Goal: Contribute content: Add original content to the website for others to see

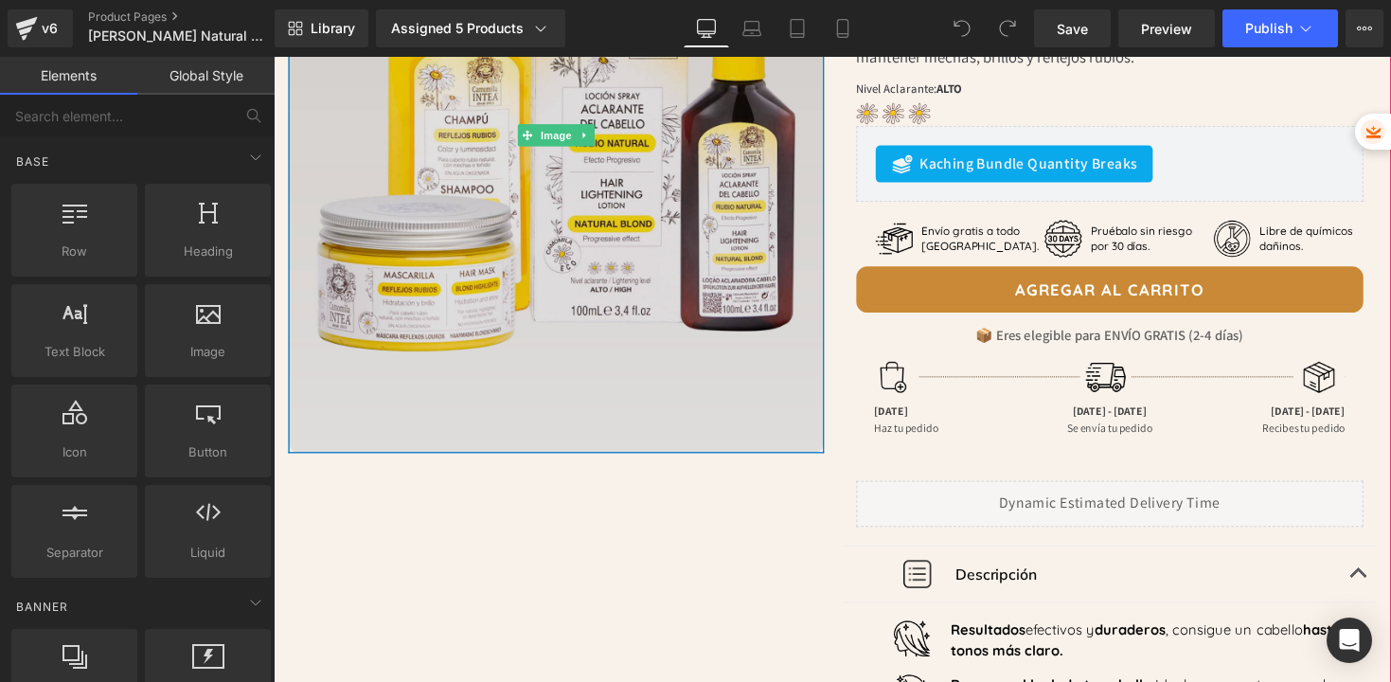
scroll to position [347, 0]
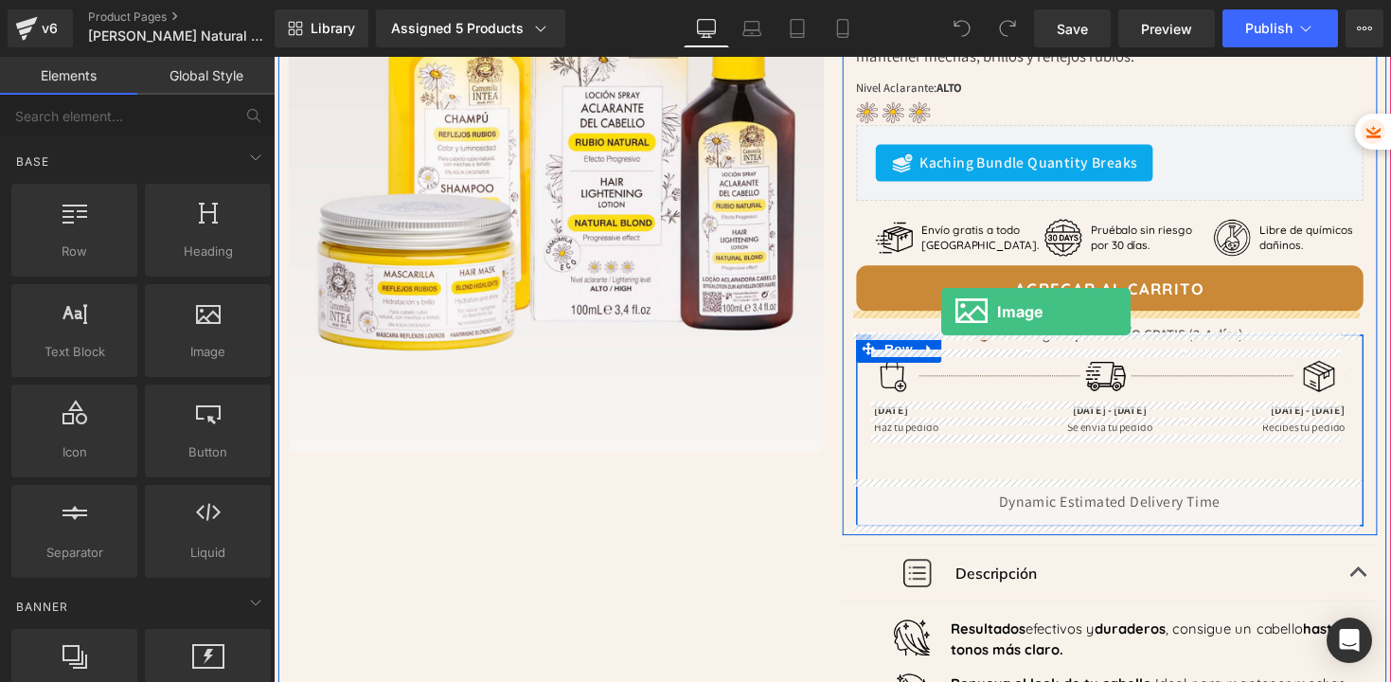
drag, startPoint x: 487, startPoint y: 378, endPoint x: 958, endPoint y: 318, distance: 475.4
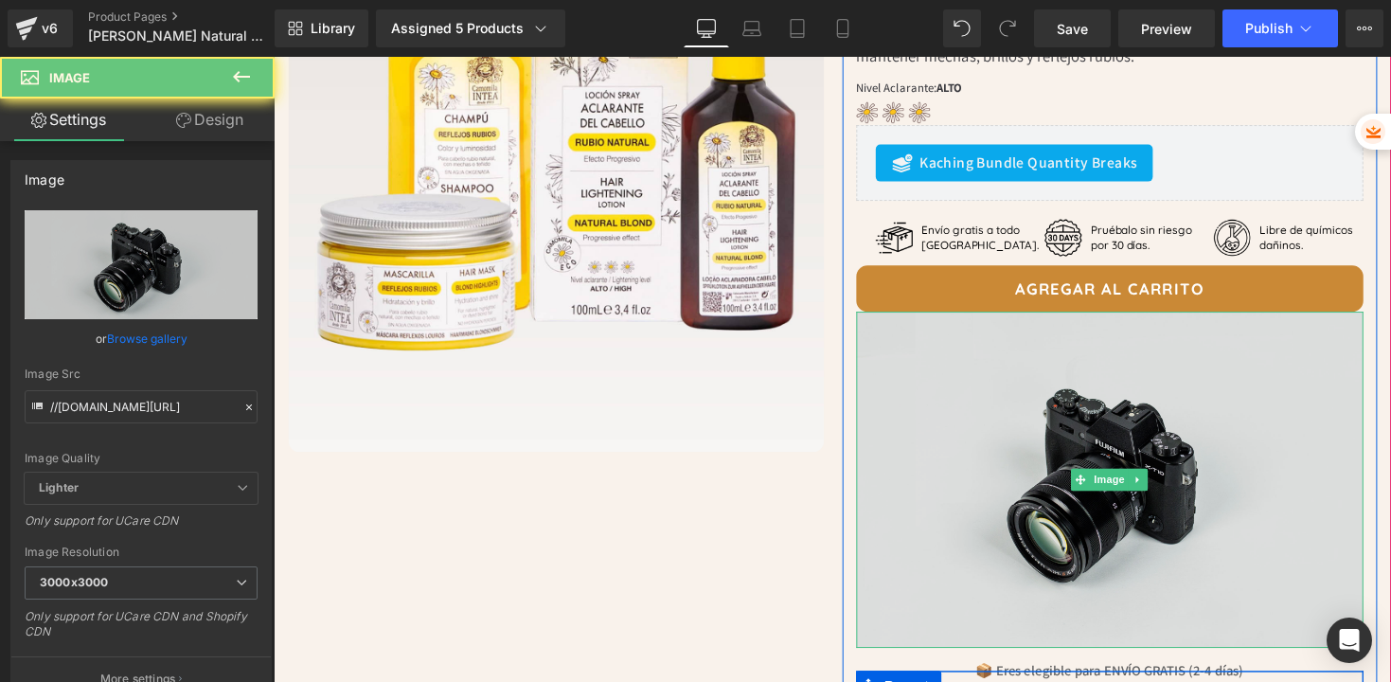
click at [1047, 423] on img at bounding box center [1131, 490] width 521 height 345
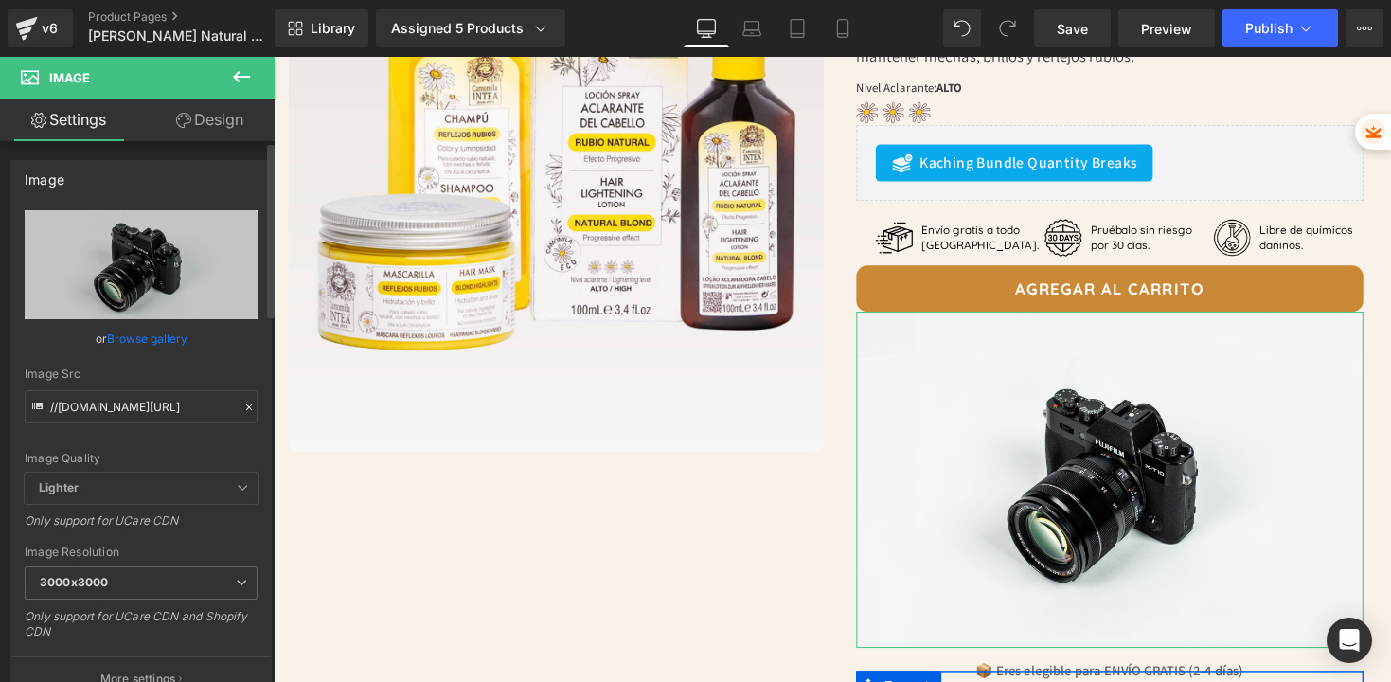
click at [169, 333] on link "Browse gallery" at bounding box center [147, 338] width 81 height 33
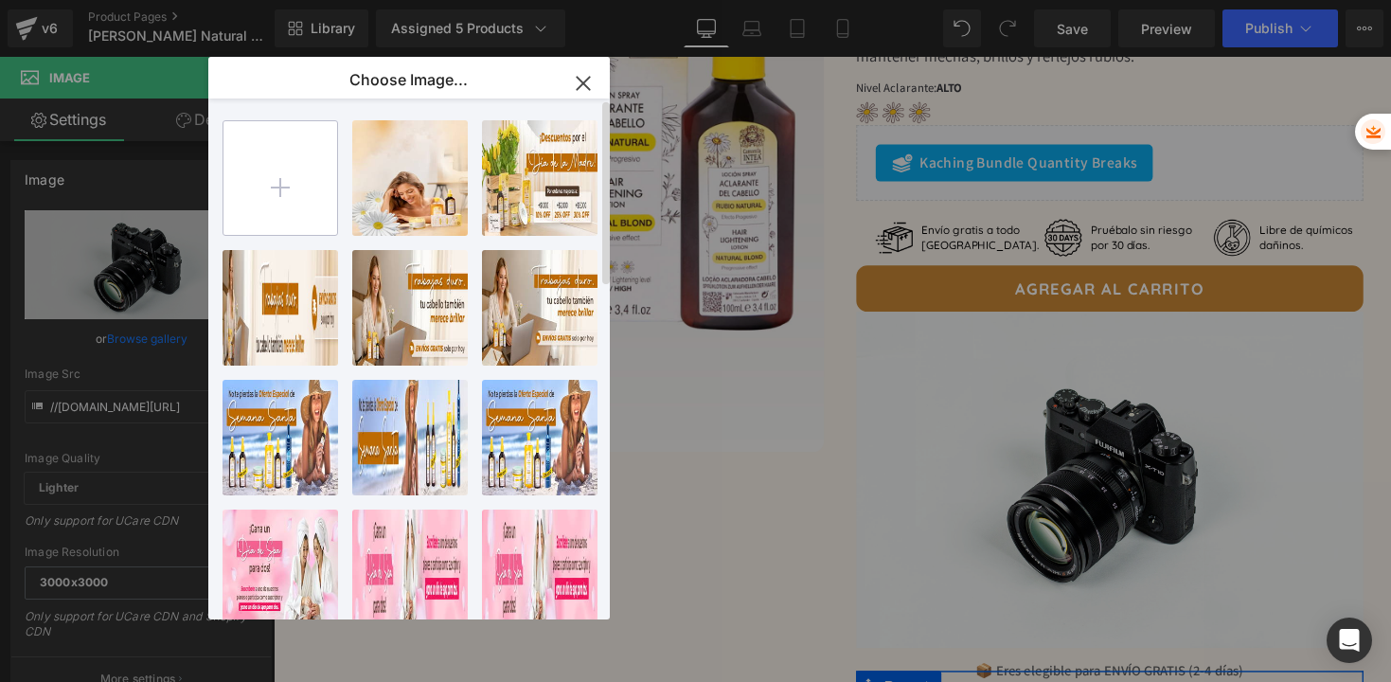
click at [279, 200] on input "file" at bounding box center [281, 178] width 114 height 114
click at [289, 184] on input "file" at bounding box center [281, 178] width 114 height 114
type input "C:\fakepath\BannerPrimeraCompra-Intea-MB-[MEDICAL_DATA].jpg"
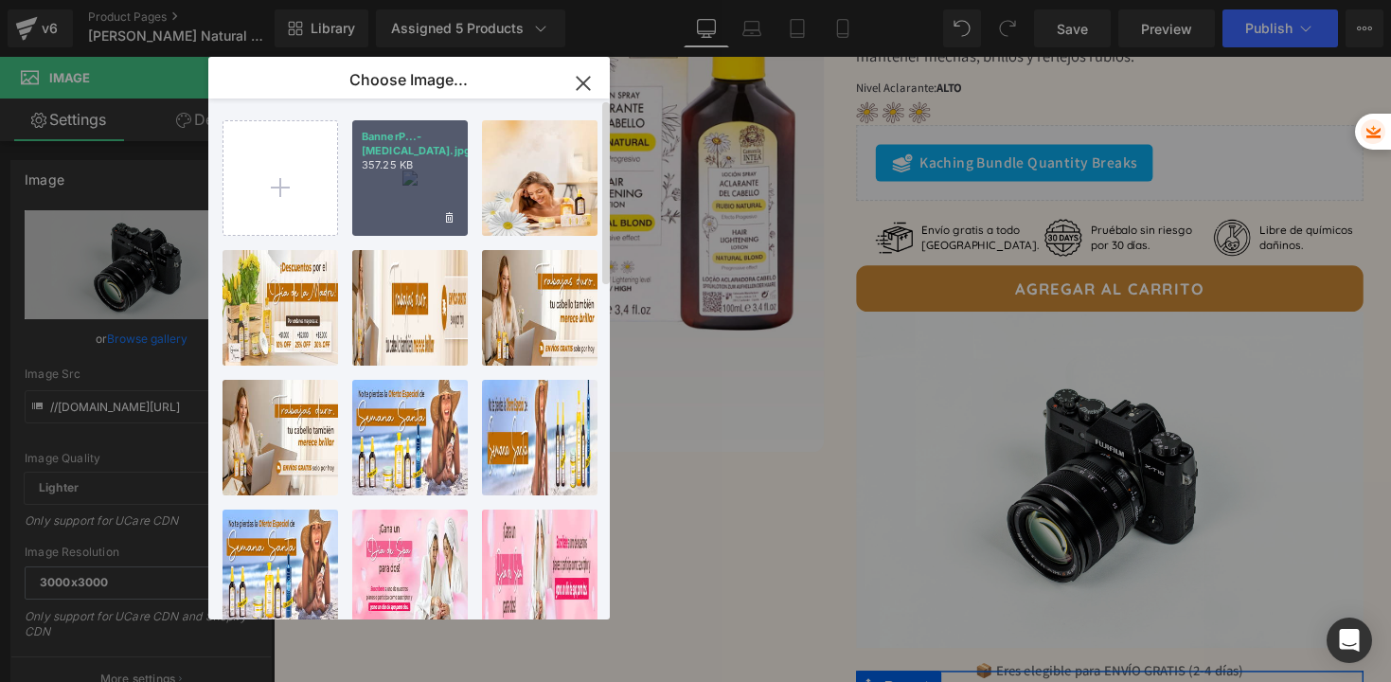
click at [434, 181] on div "BannerP...-[MEDICAL_DATA].jpg 357.25 KB" at bounding box center [410, 178] width 116 height 116
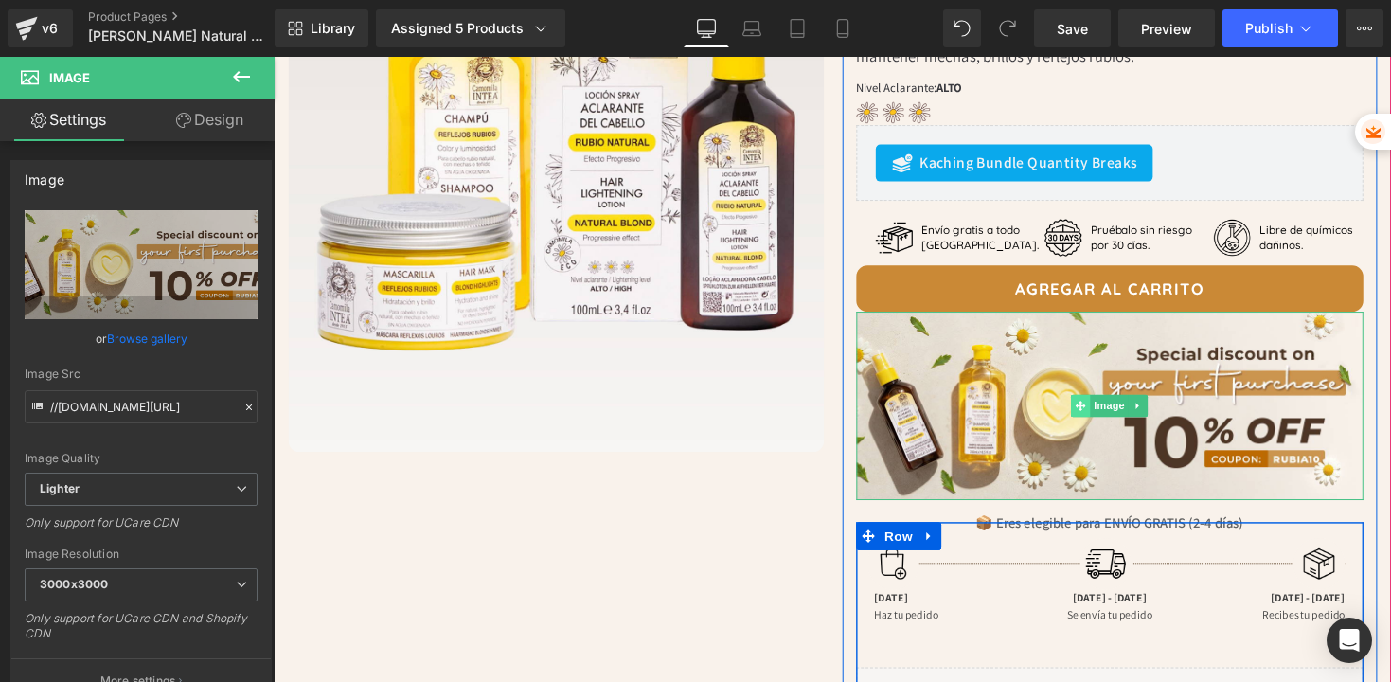
click at [1102, 424] on span at bounding box center [1102, 414] width 20 height 23
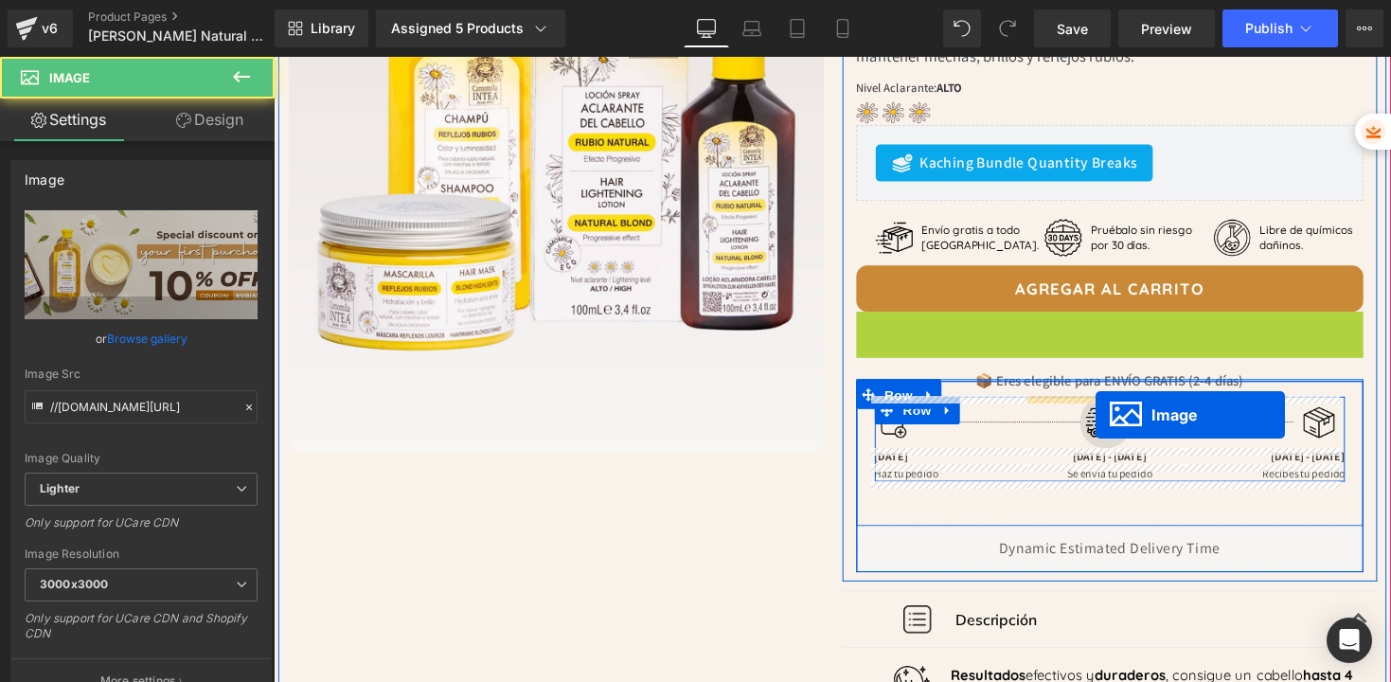
drag, startPoint x: 1102, startPoint y: 424, endPoint x: 1117, endPoint y: 424, distance: 14.2
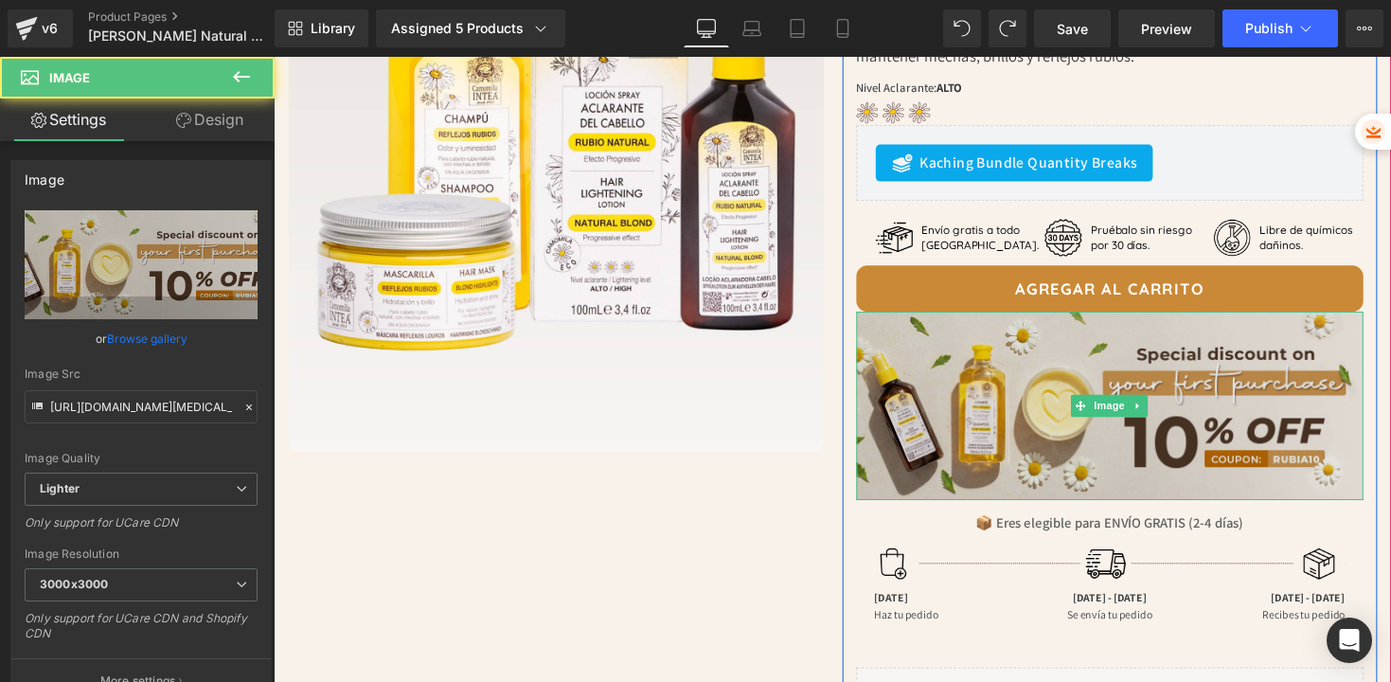
click at [1075, 393] on img at bounding box center [1131, 414] width 521 height 193
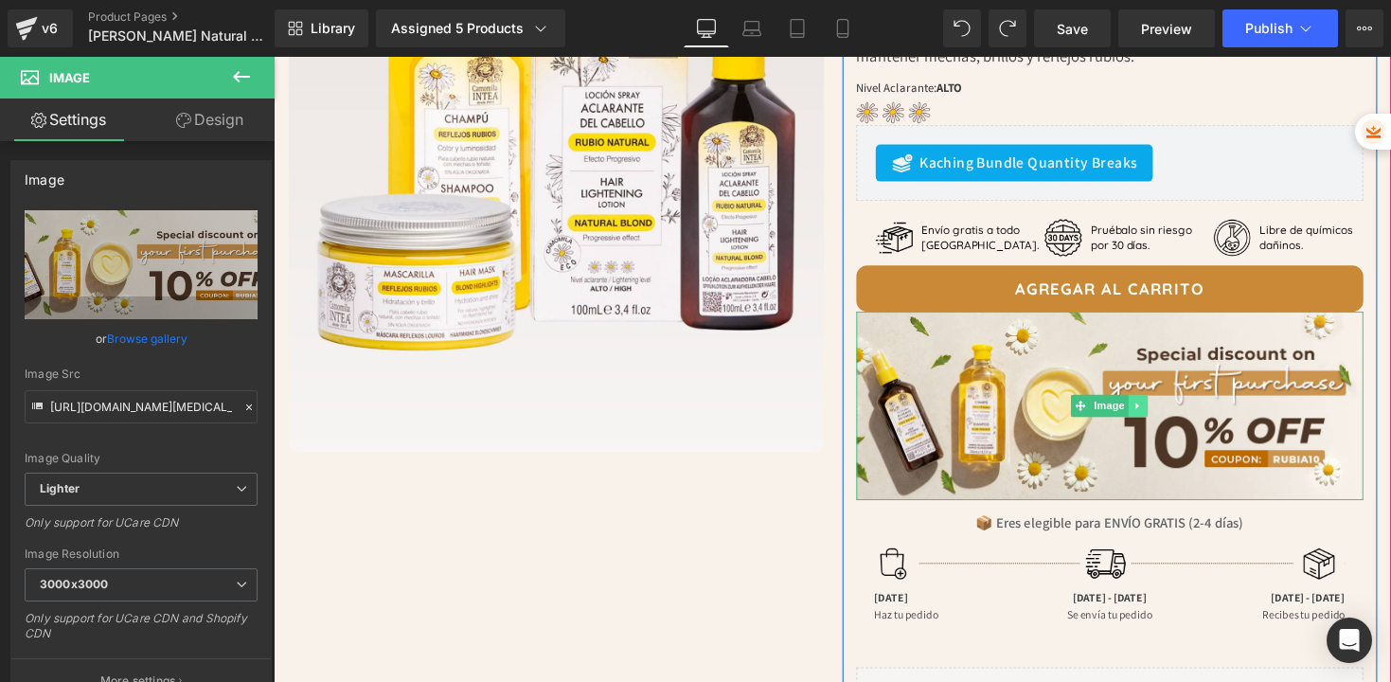
click at [1155, 419] on icon at bounding box center [1160, 414] width 10 height 11
click at [1151, 416] on link at bounding box center [1151, 414] width 20 height 23
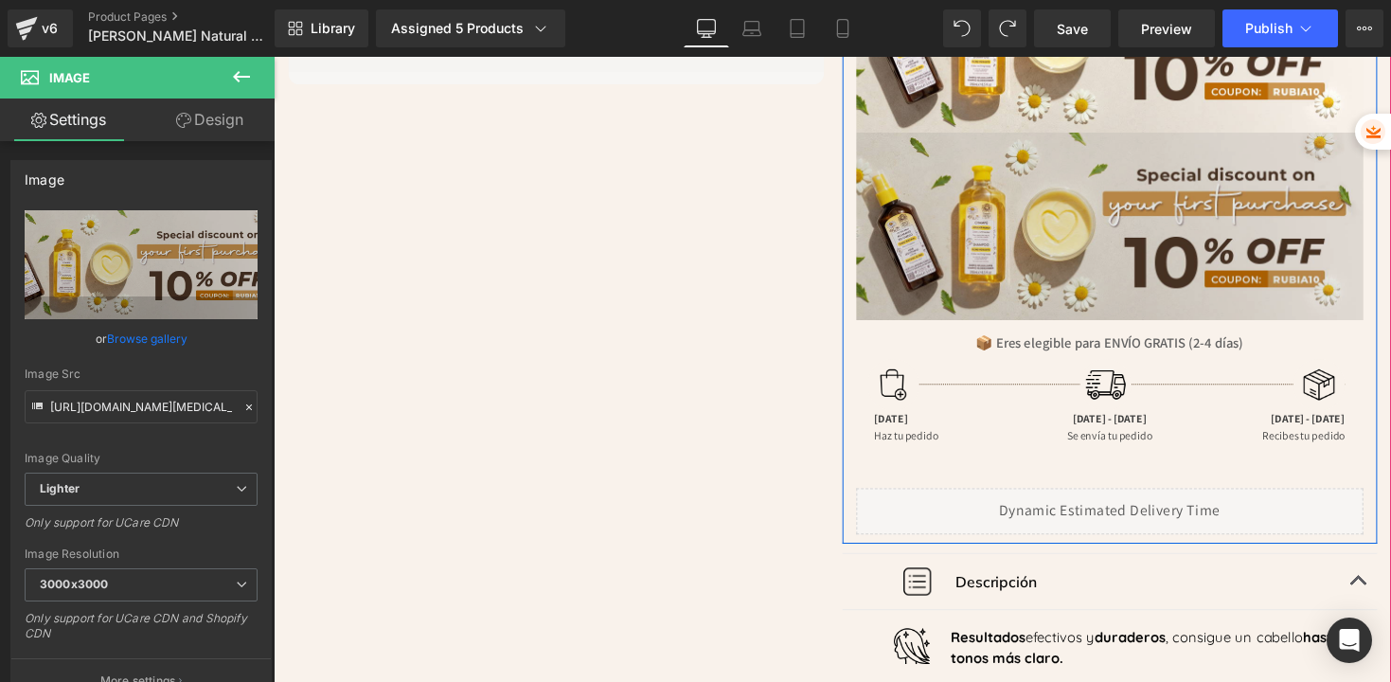
scroll to position [725, 0]
click at [953, 185] on img at bounding box center [1131, 230] width 521 height 193
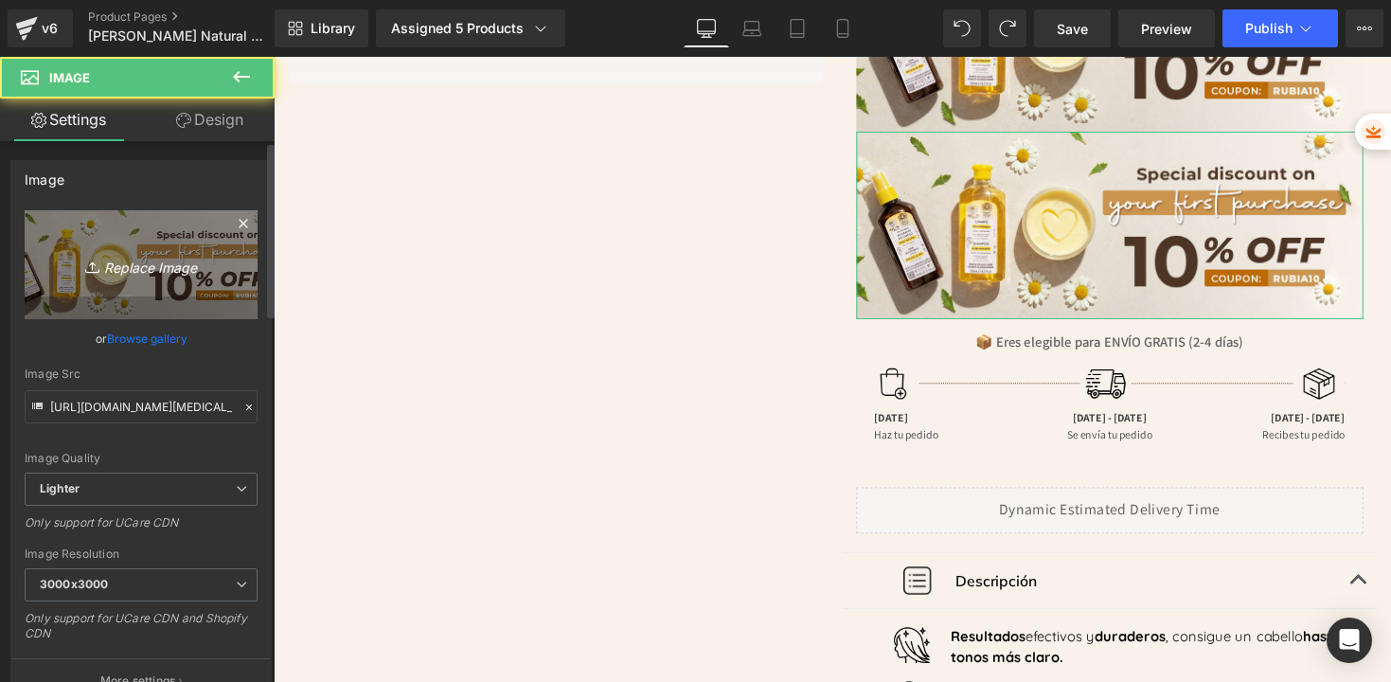
click at [149, 267] on icon "Replace Image" at bounding box center [141, 265] width 152 height 24
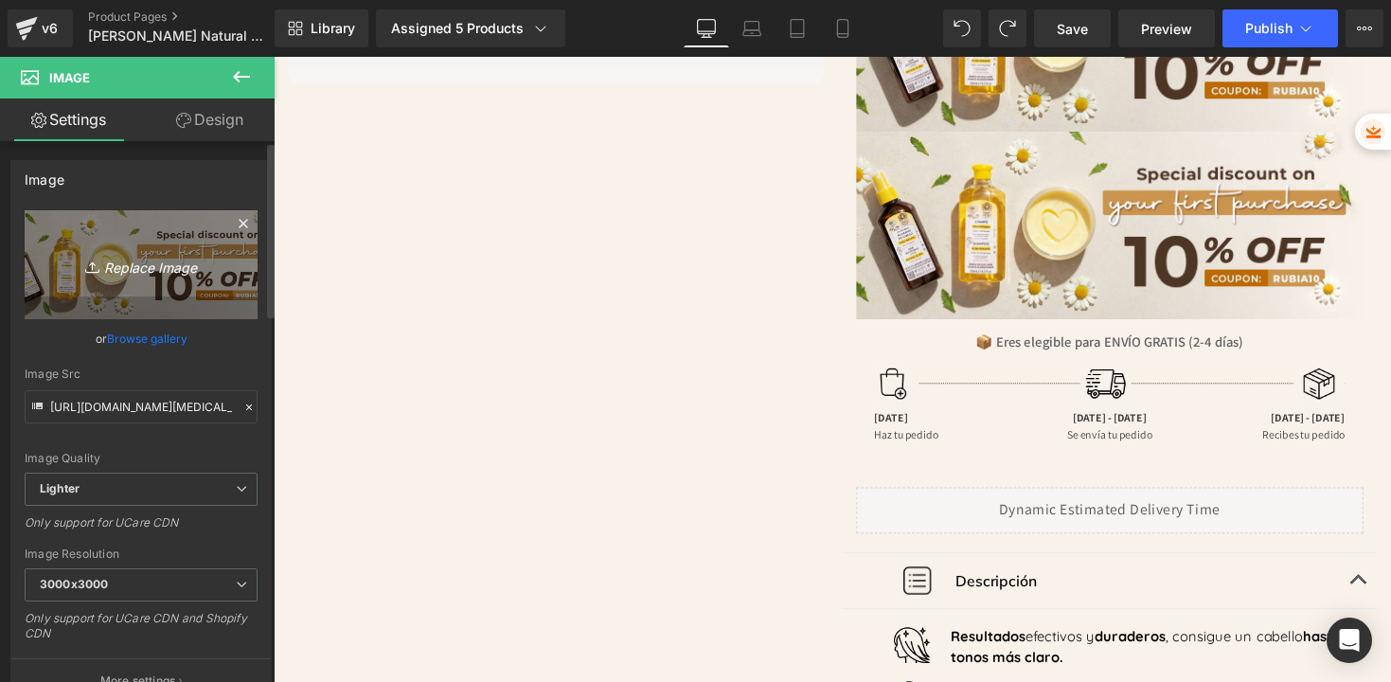
type input "C:\fakepath\BannerPrimeraCompra-Intea-Intea.jpg"
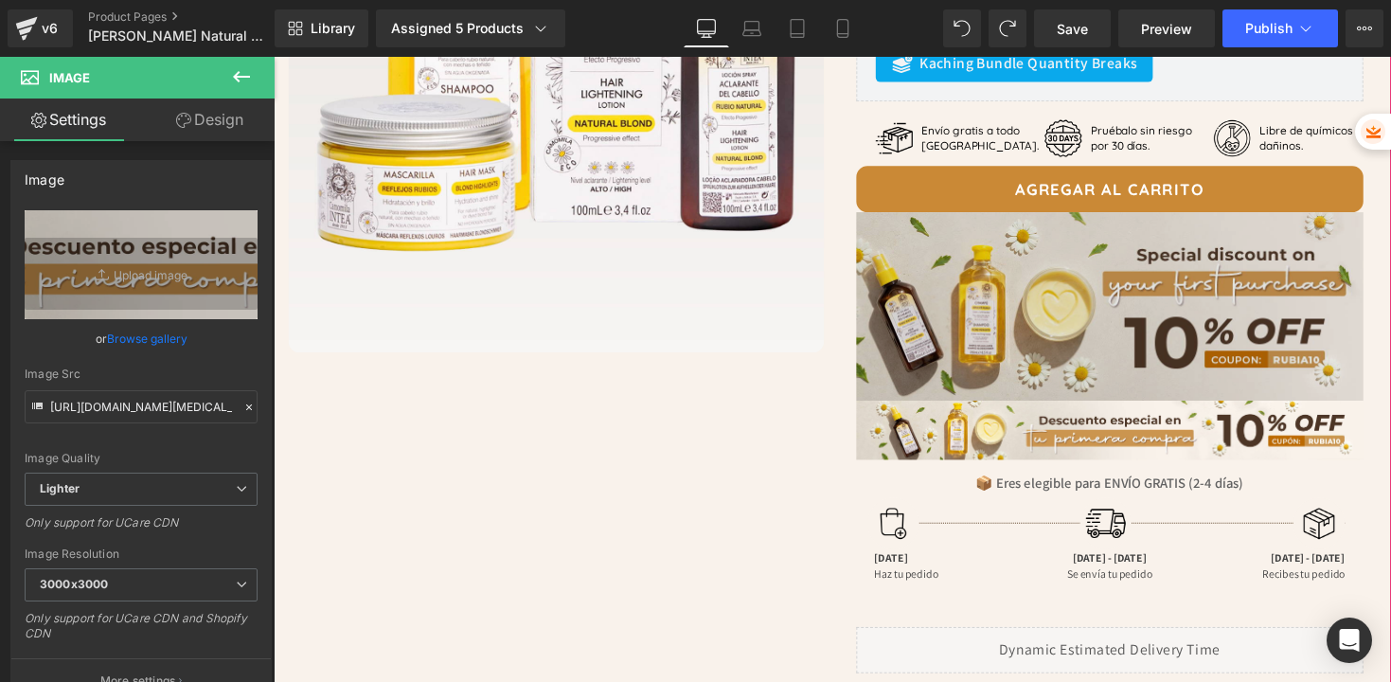
scroll to position [448, 0]
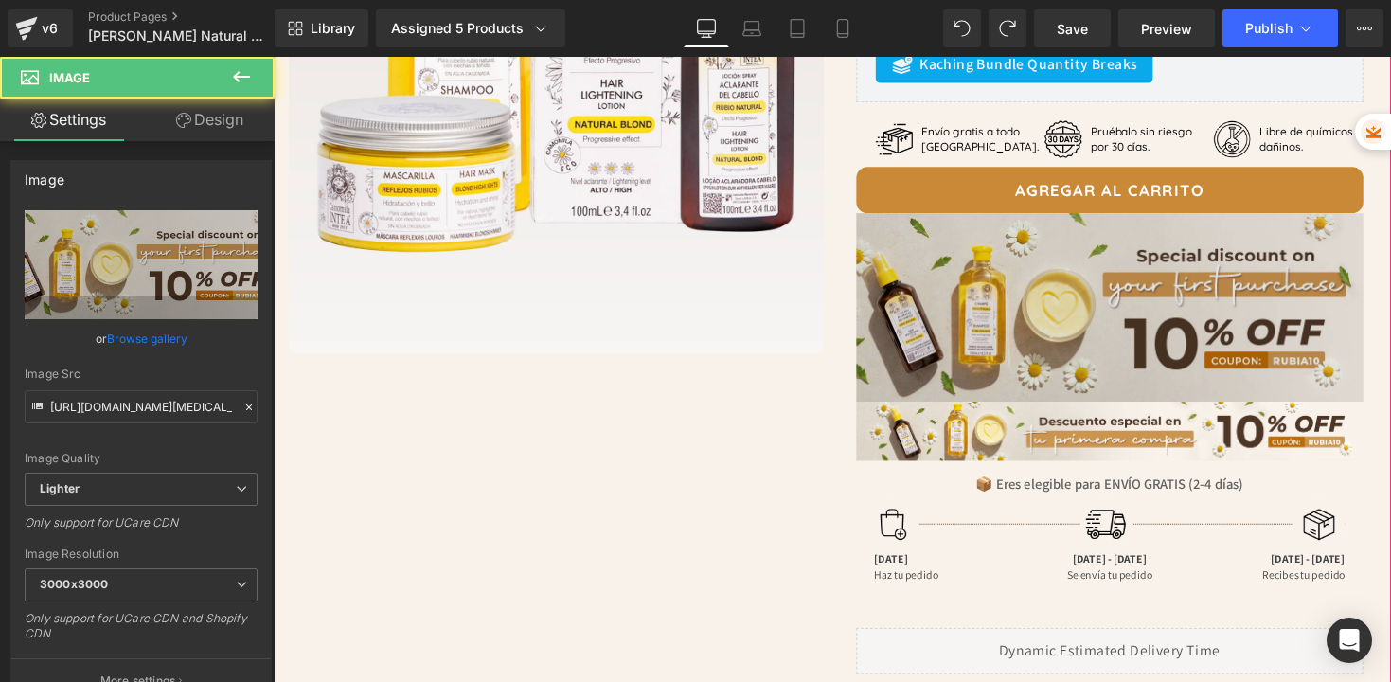
click at [1119, 286] on img at bounding box center [1131, 313] width 521 height 193
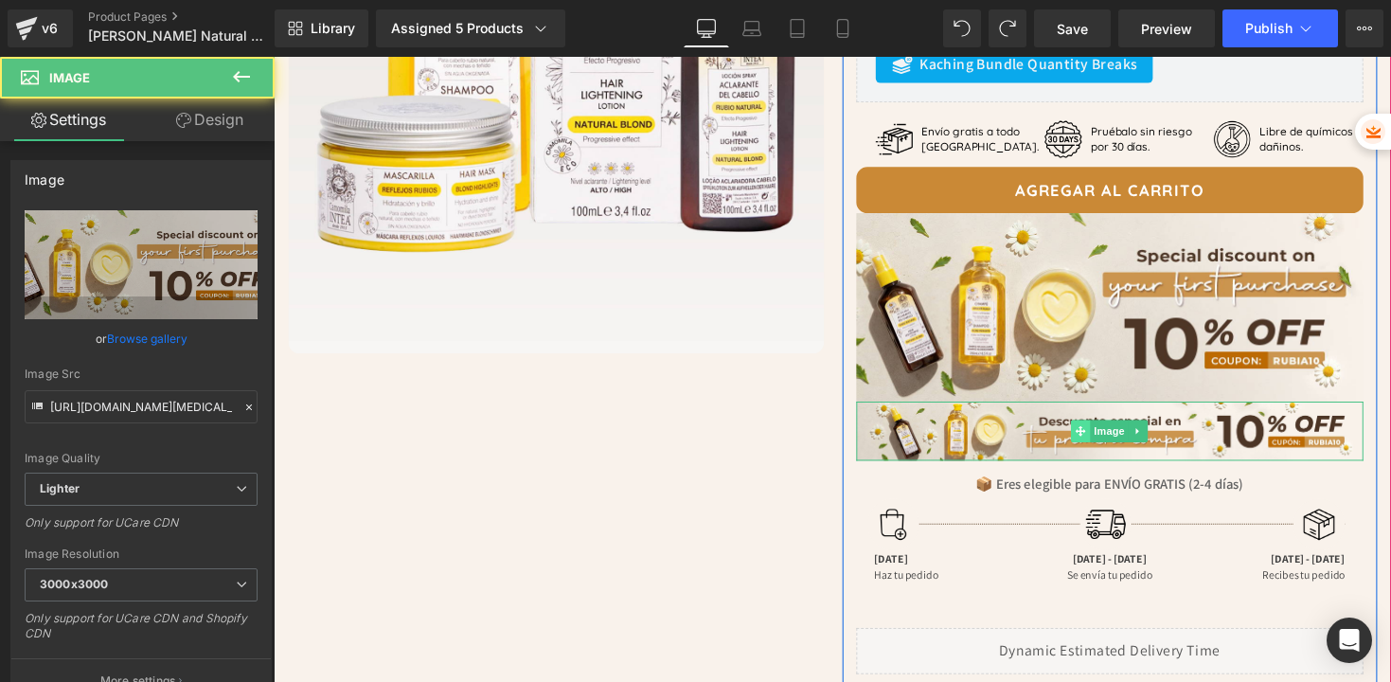
click at [1096, 443] on icon at bounding box center [1101, 440] width 10 height 11
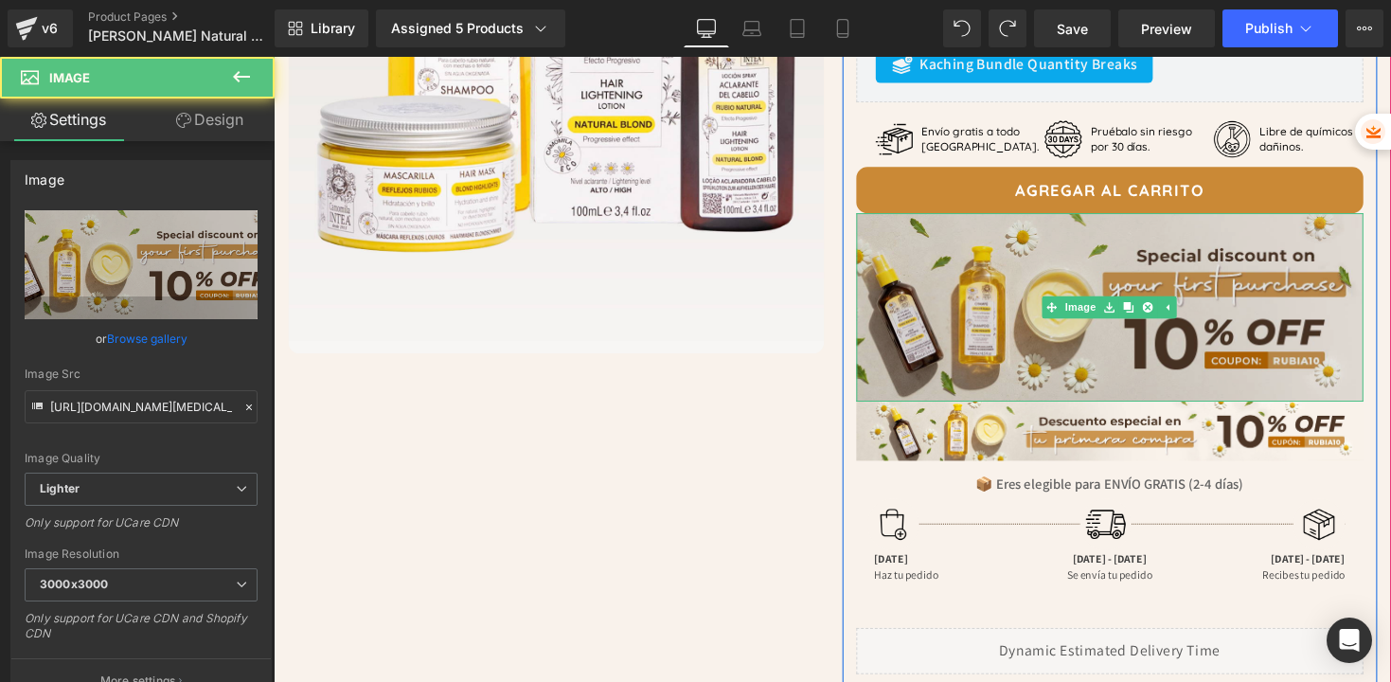
click at [1083, 353] on img at bounding box center [1131, 313] width 521 height 193
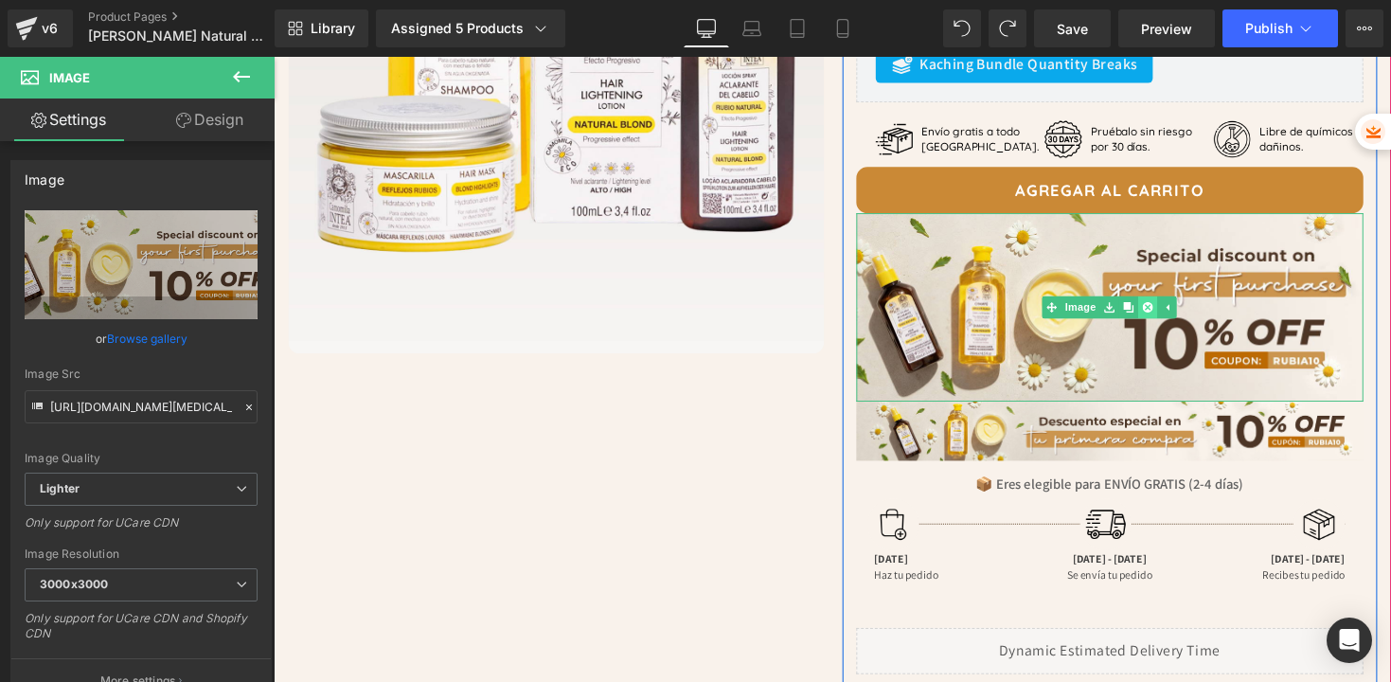
click at [1165, 313] on icon at bounding box center [1170, 313] width 10 height 11
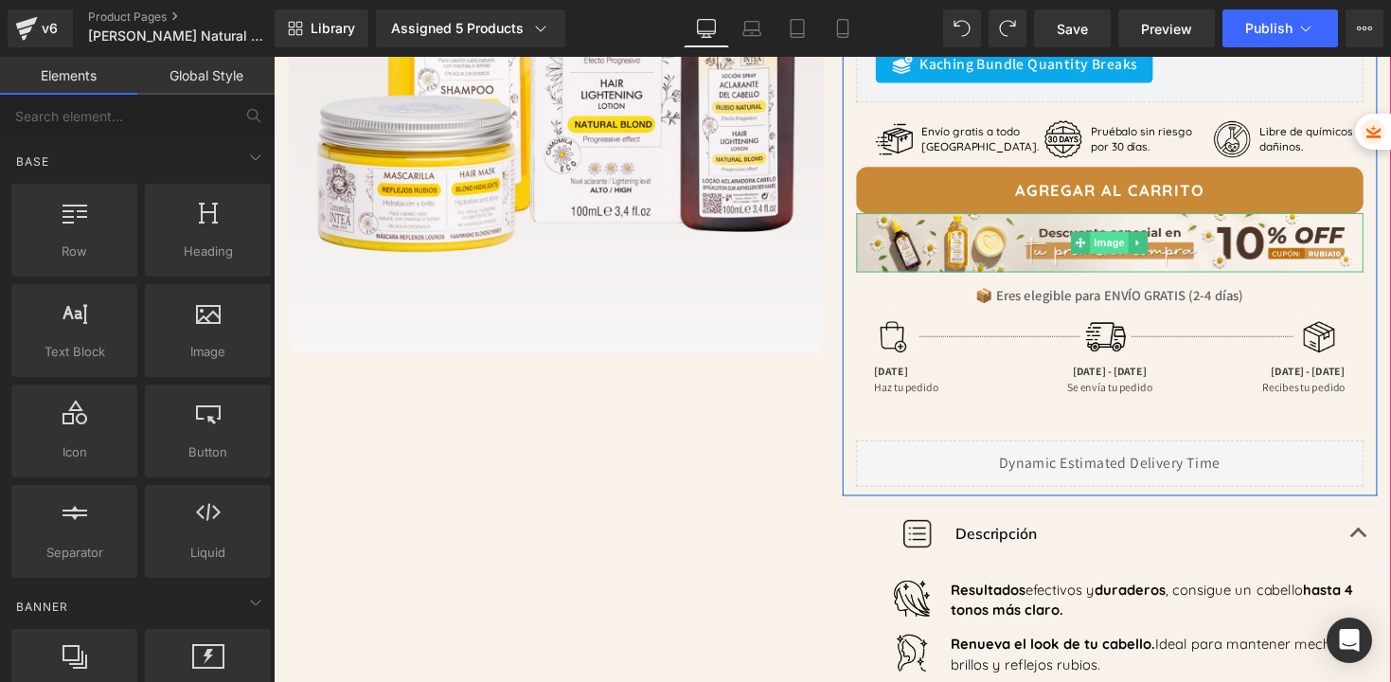
click at [1117, 249] on span "Image" at bounding box center [1131, 247] width 40 height 23
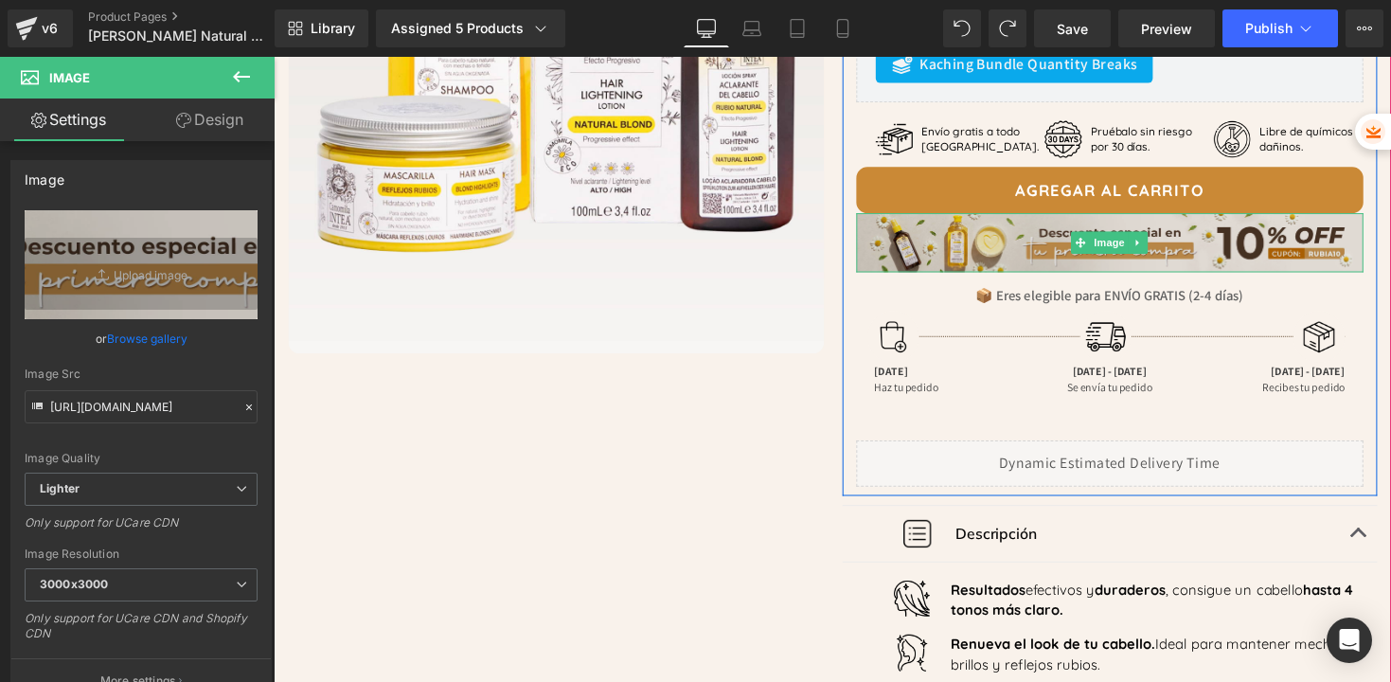
click at [943, 251] on img at bounding box center [1131, 247] width 521 height 61
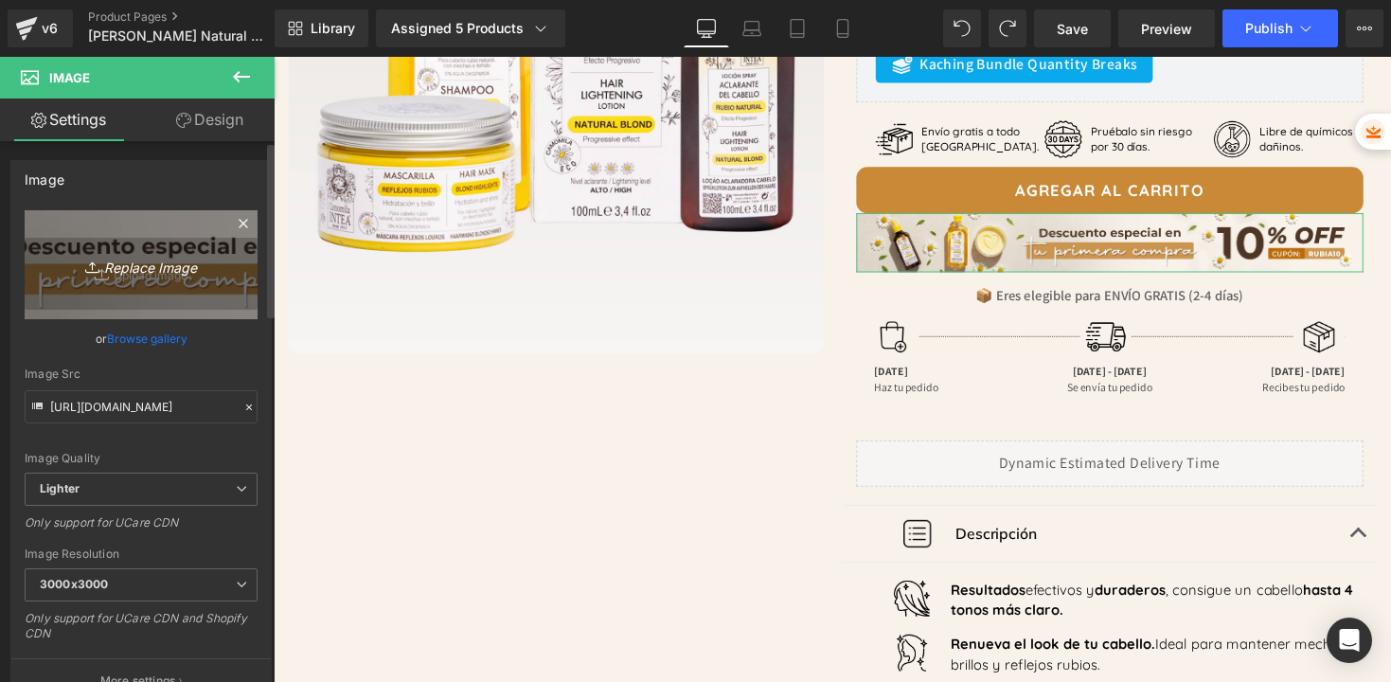
click at [162, 276] on icon "Replace Image" at bounding box center [141, 265] width 152 height 24
type input "C:\fakepath\BannerPrimeraCompra-Intea-MB.jpg"
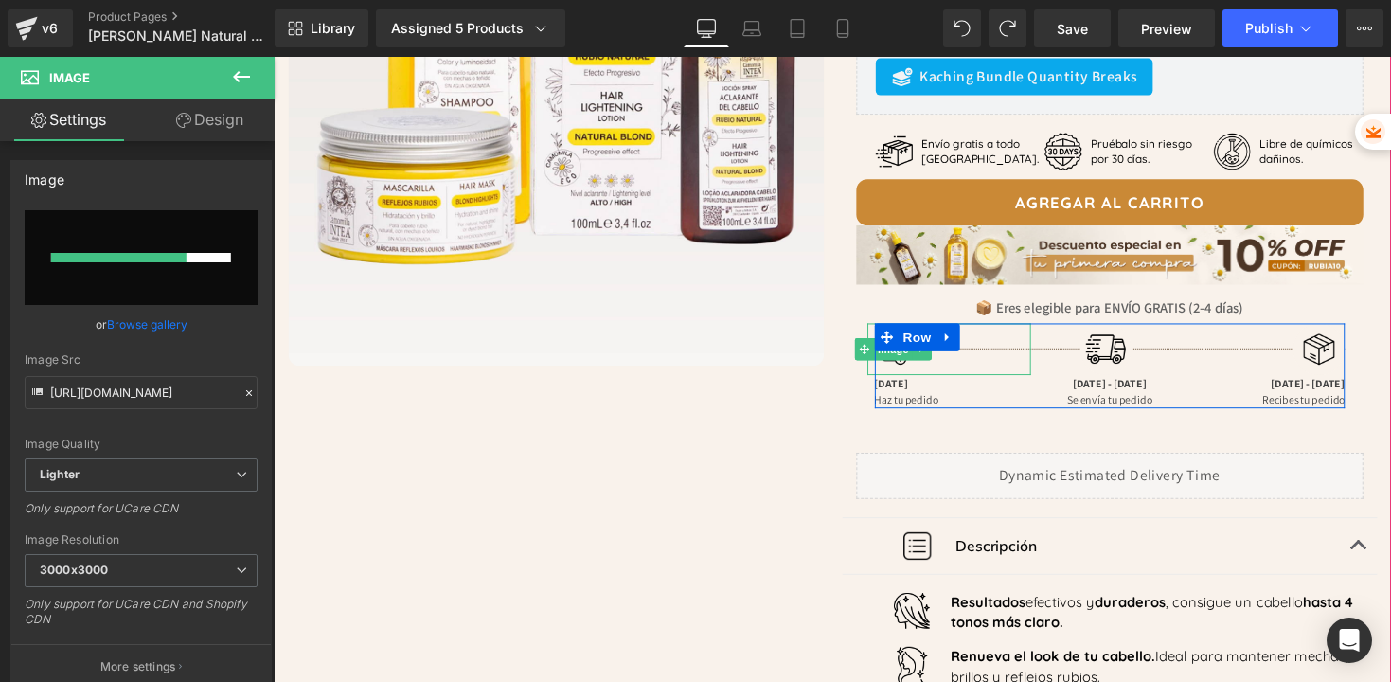
scroll to position [415, 0]
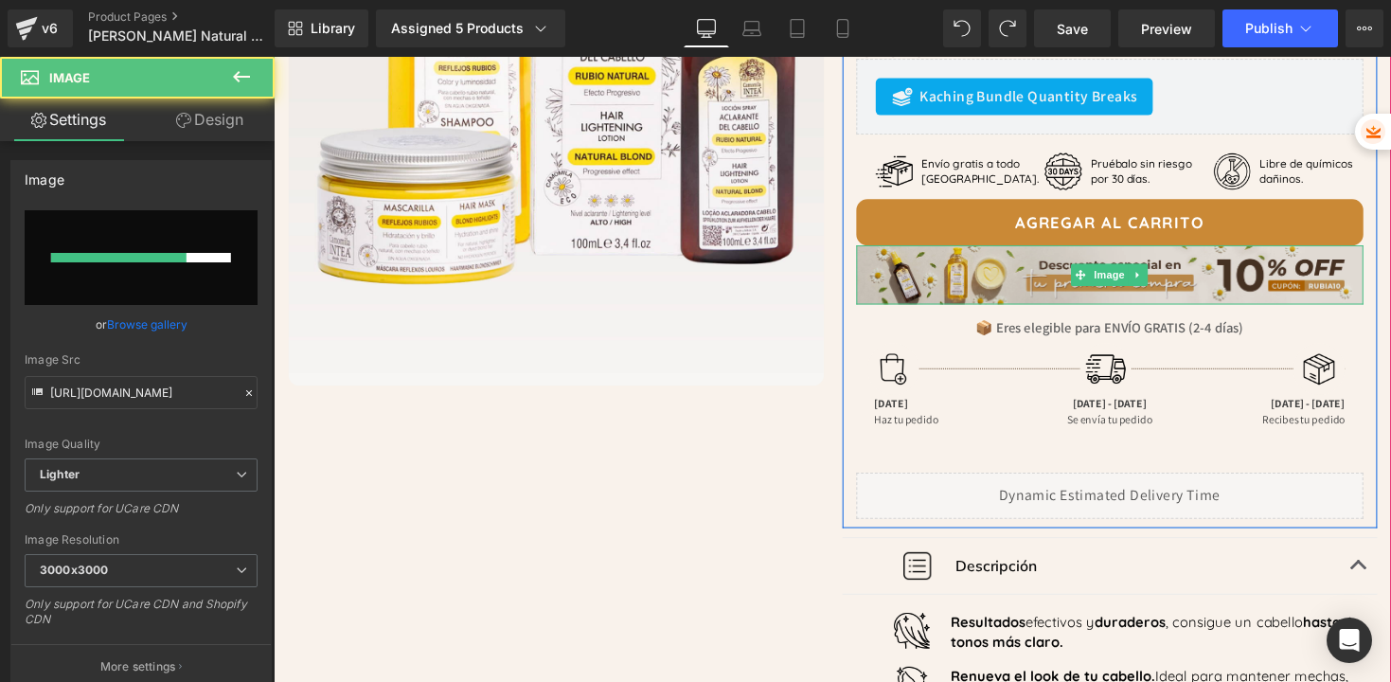
click at [1008, 288] on img at bounding box center [1131, 280] width 521 height 61
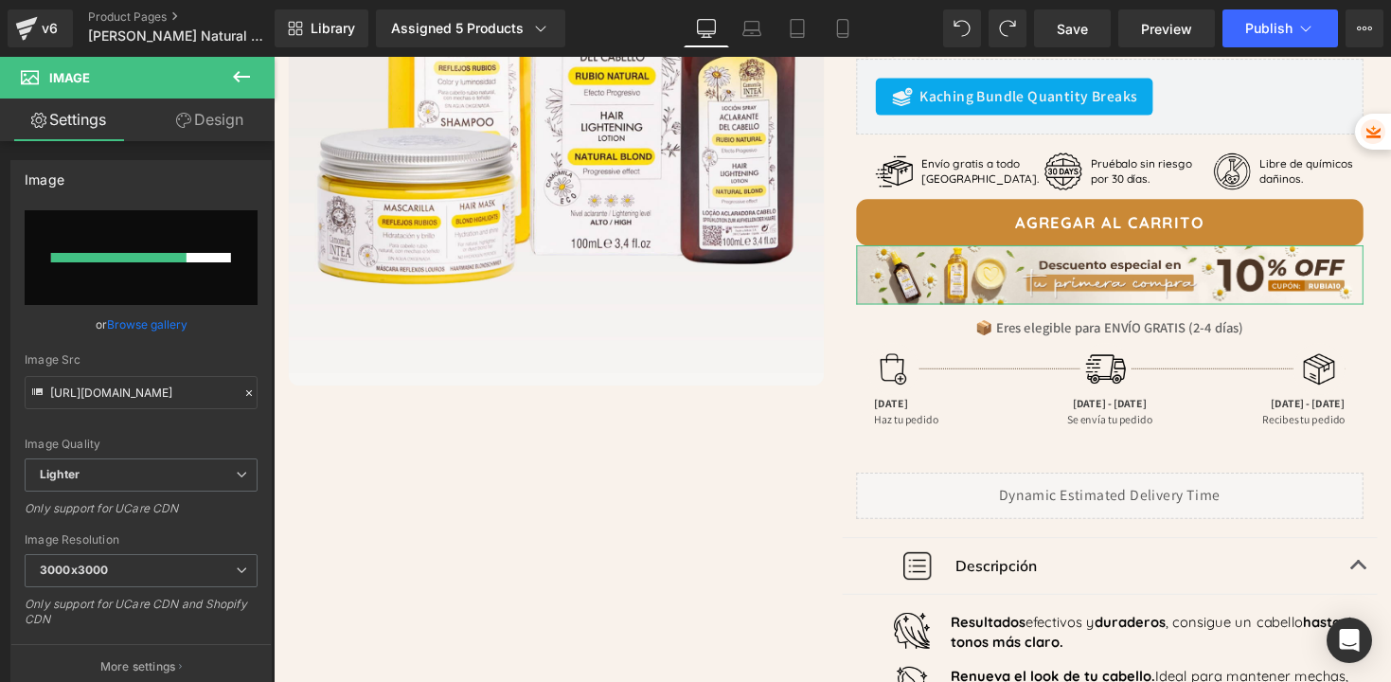
click at [232, 124] on link "Design" at bounding box center [209, 119] width 137 height 43
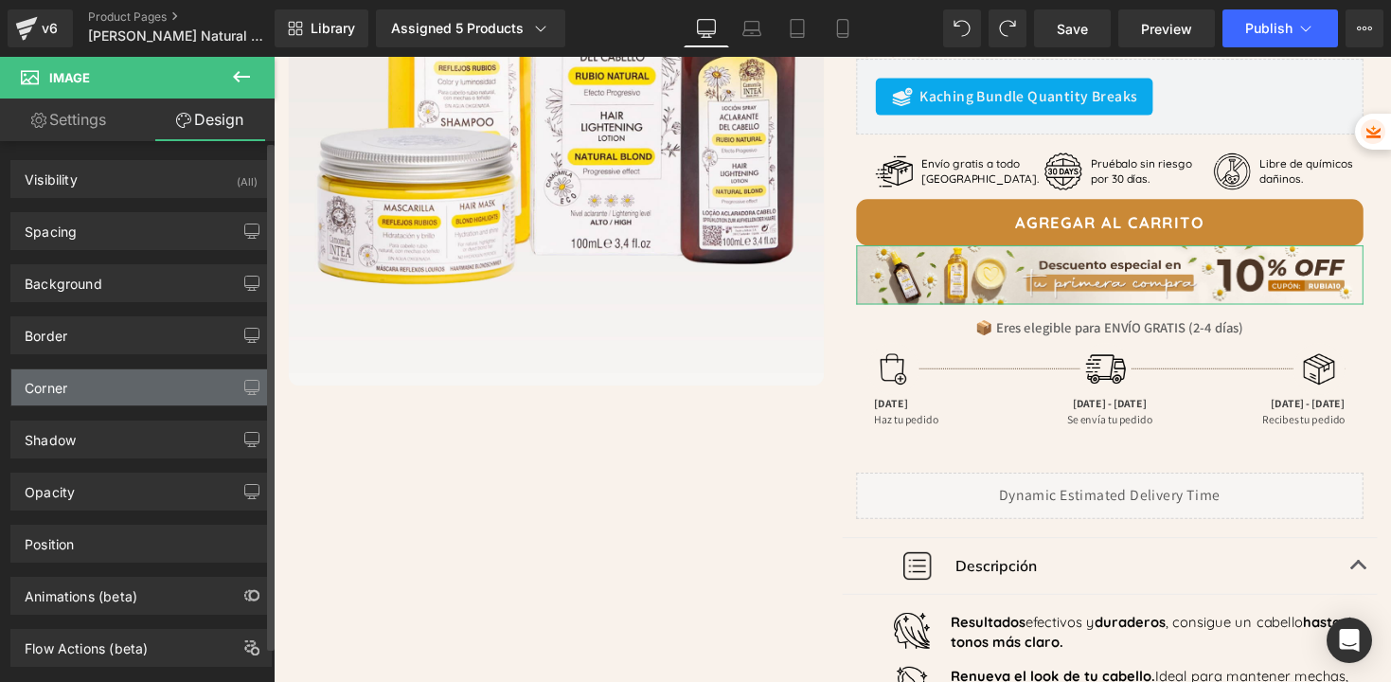
click at [103, 384] on div "Corner" at bounding box center [141, 387] width 260 height 36
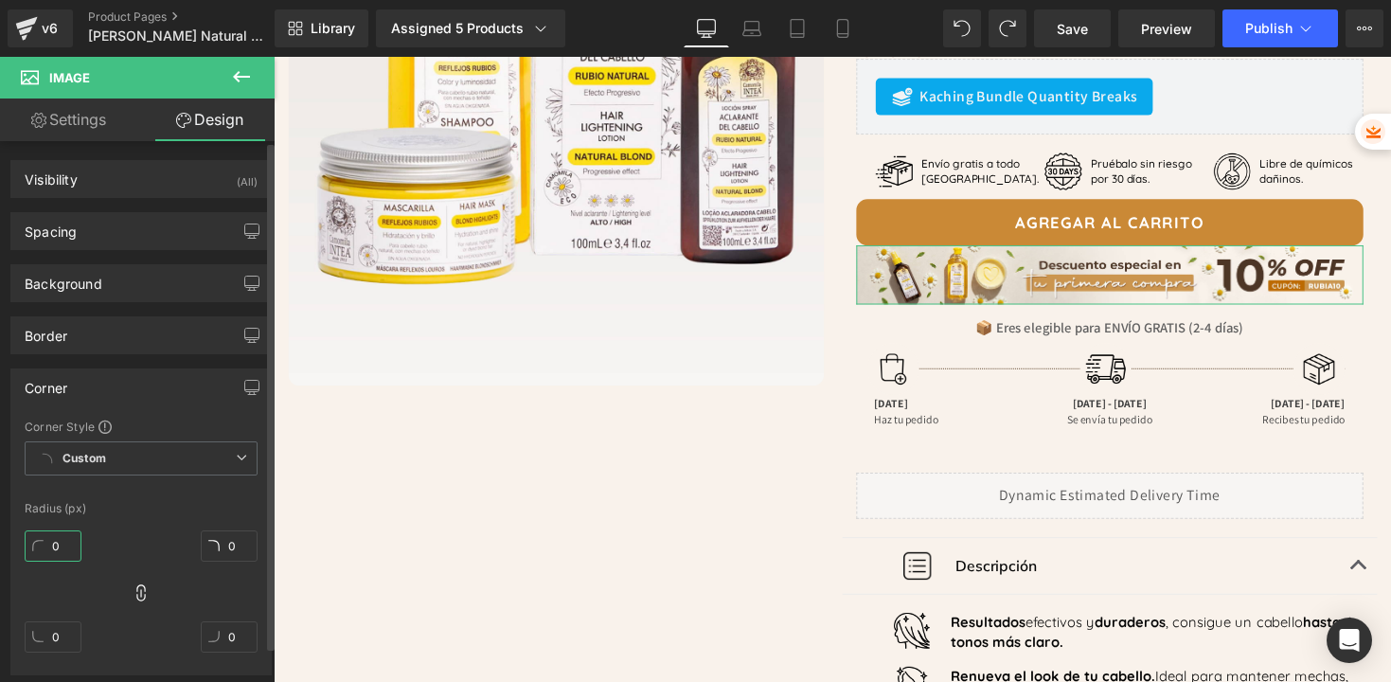
click at [65, 555] on input "0" at bounding box center [53, 545] width 57 height 31
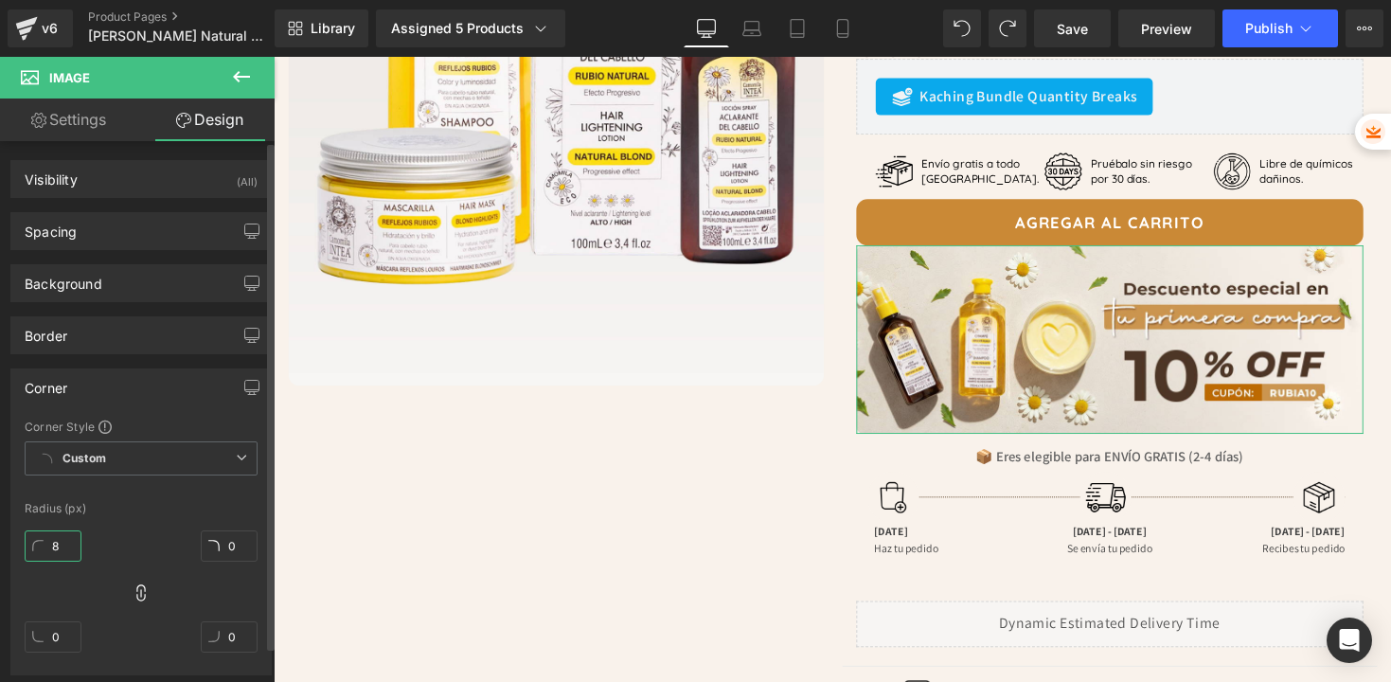
type input "8"
click at [167, 503] on div "Radius (px)" at bounding box center [141, 508] width 233 height 13
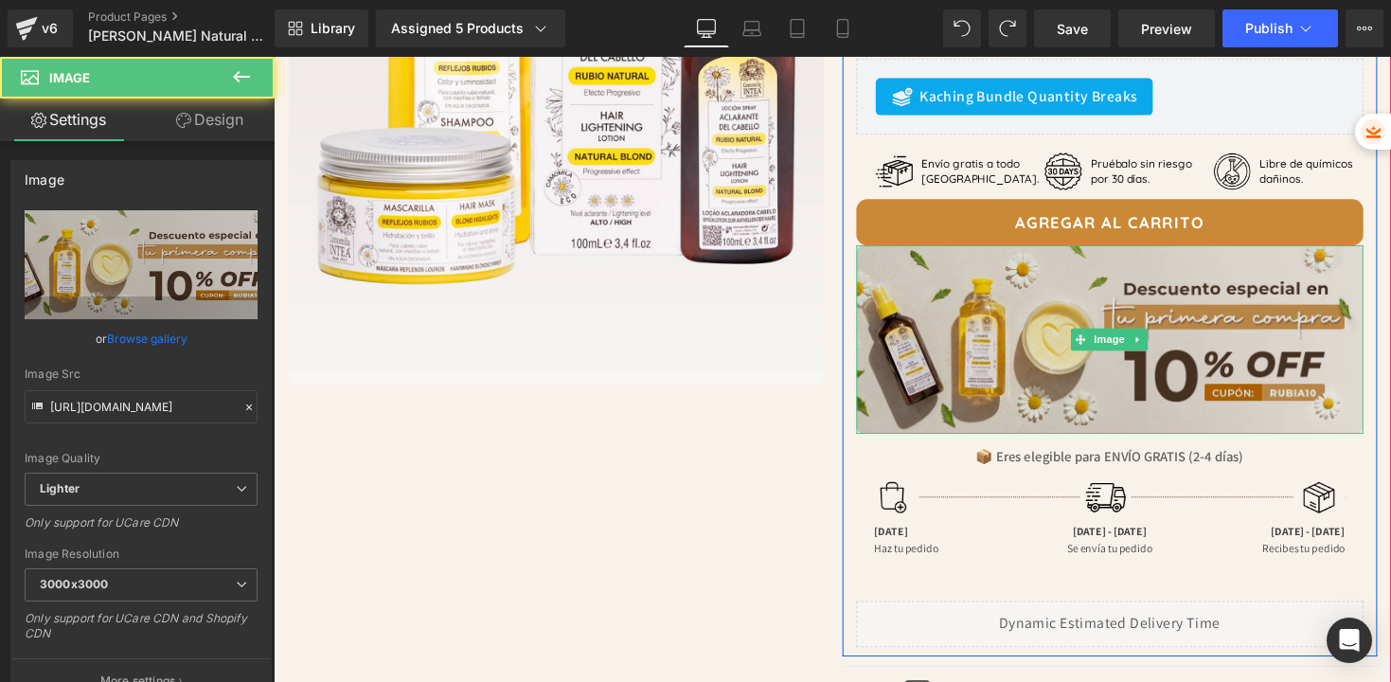
click at [1045, 382] on img at bounding box center [1131, 346] width 521 height 193
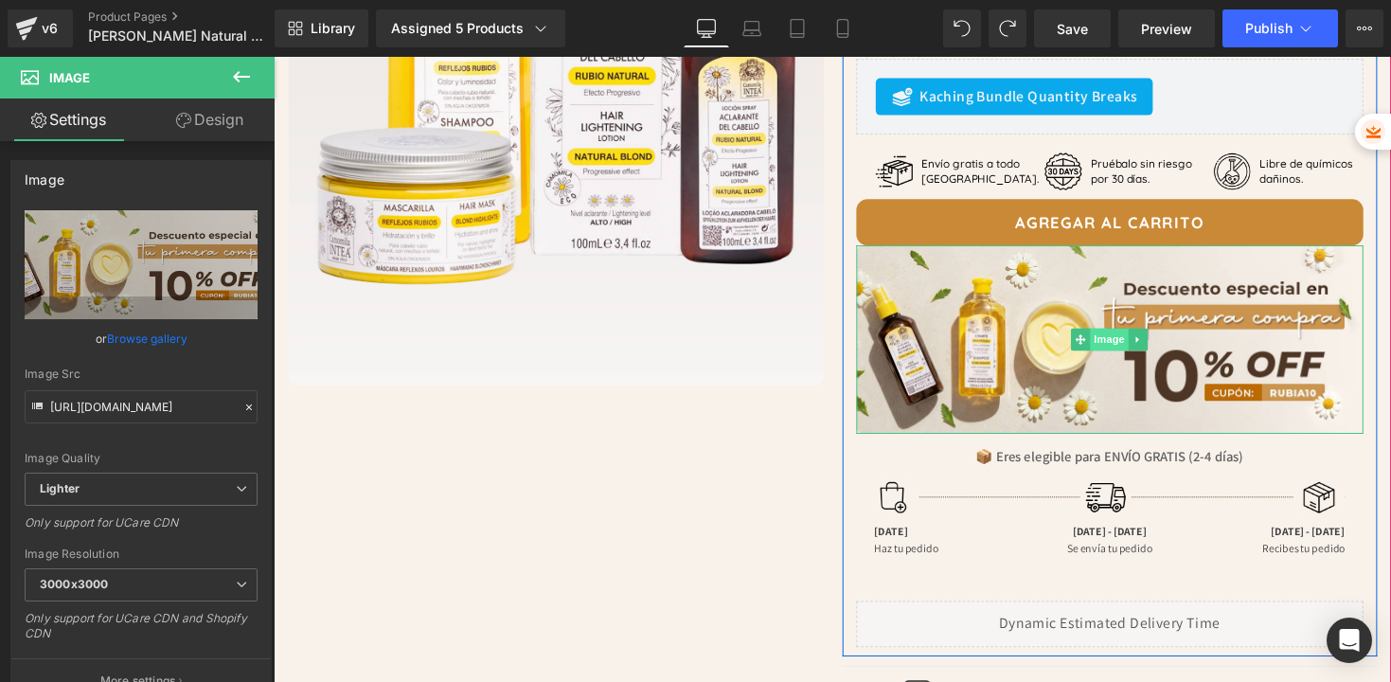
click at [1118, 347] on span "Image" at bounding box center [1131, 346] width 40 height 23
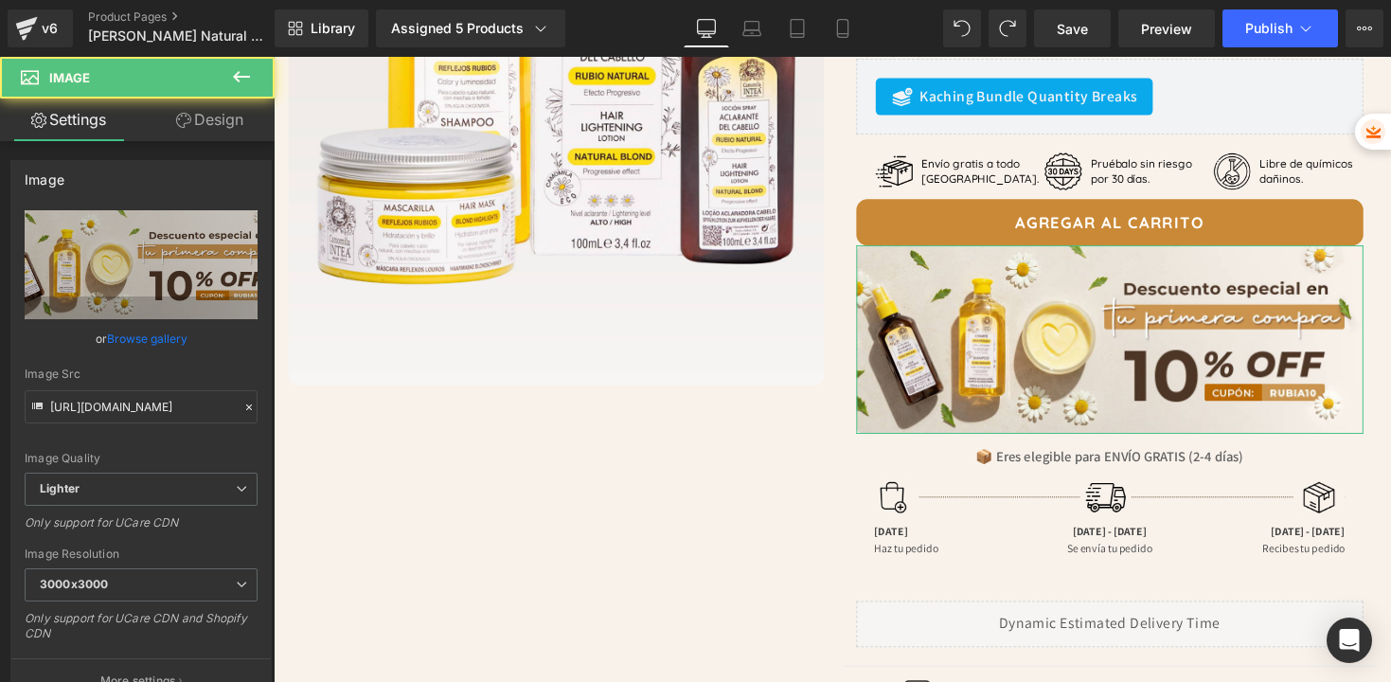
click at [222, 121] on link "Design" at bounding box center [209, 119] width 137 height 43
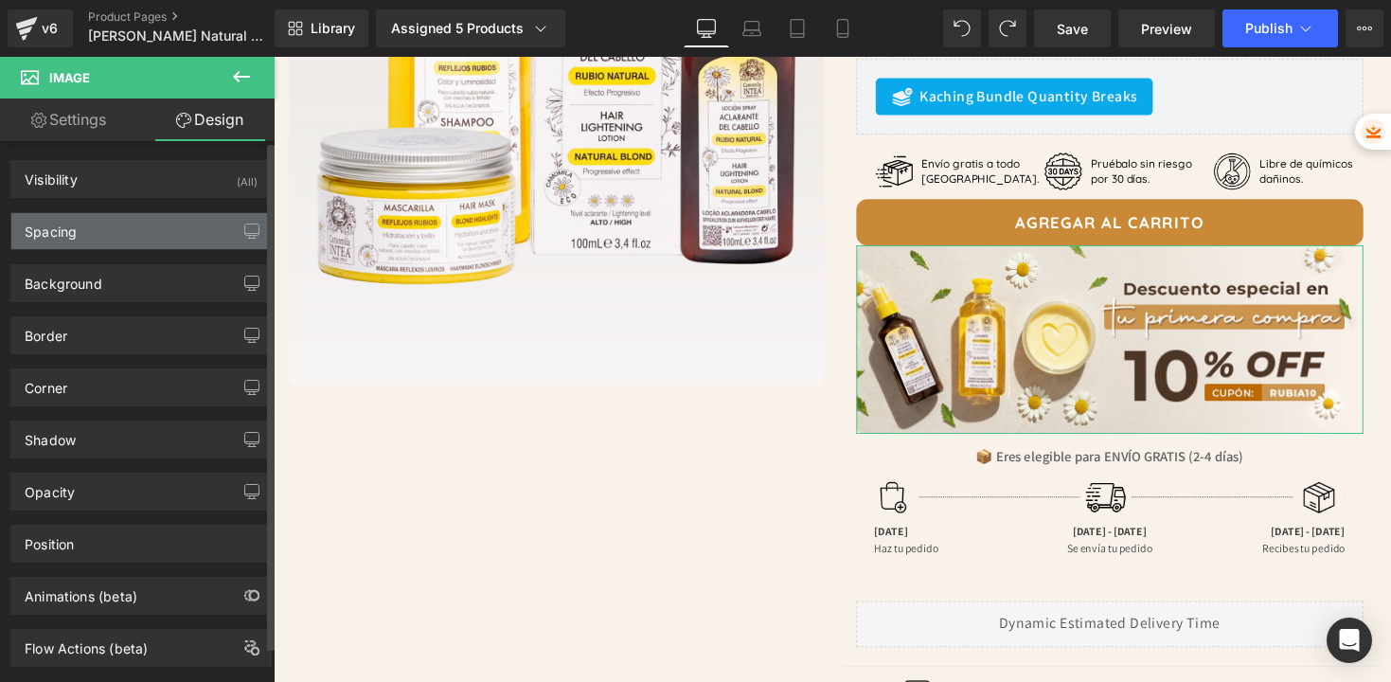
click at [69, 241] on div "Spacing" at bounding box center [141, 231] width 260 height 36
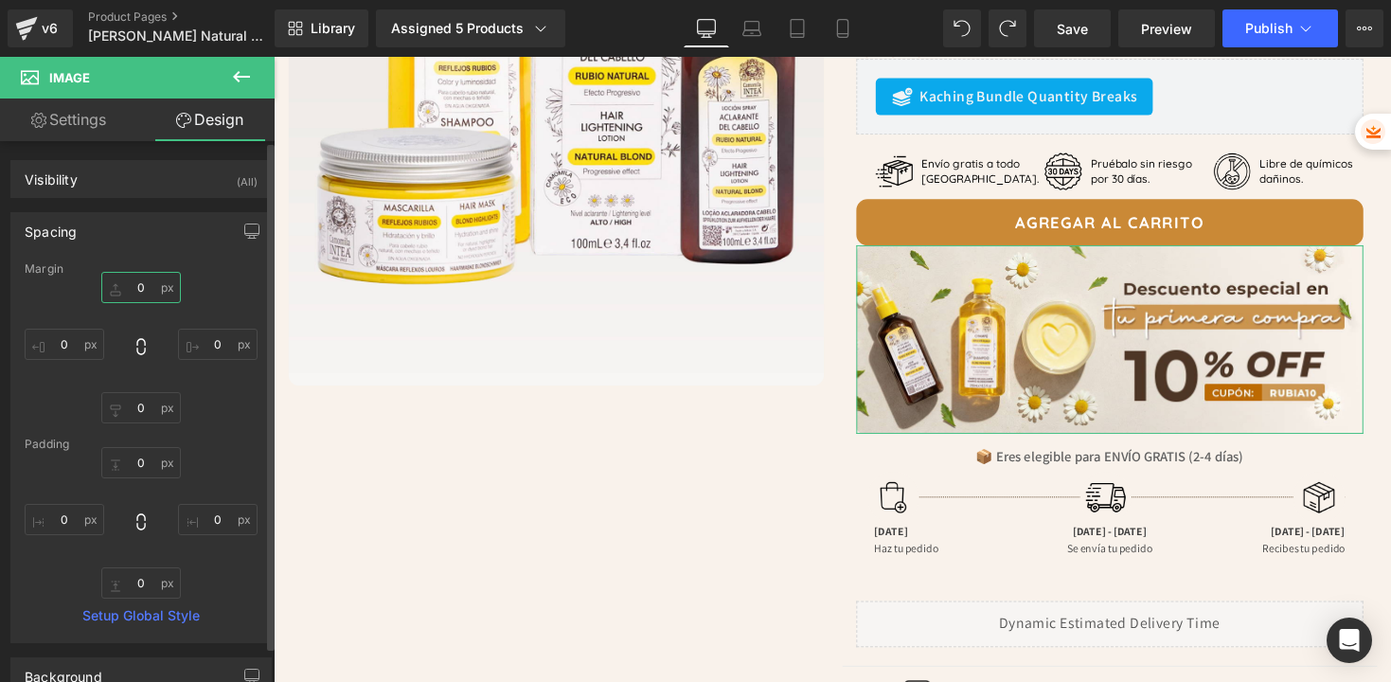
click at [136, 297] on input "0" at bounding box center [141, 287] width 80 height 31
type input "10"
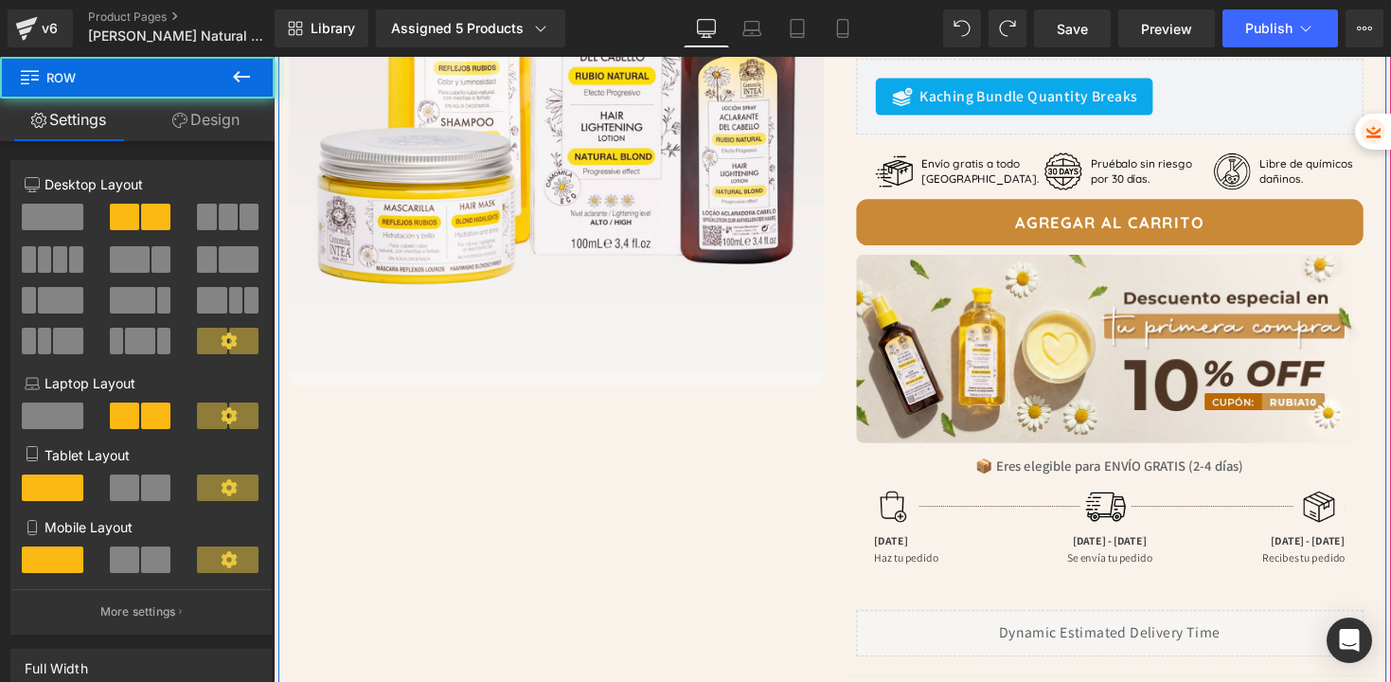
click at [528, 460] on div "Image Row Image Row Kit Aclarante [PERSON_NAME] - [PERSON_NAME] Natural Heading…" at bounding box center [846, 474] width 1137 height 1492
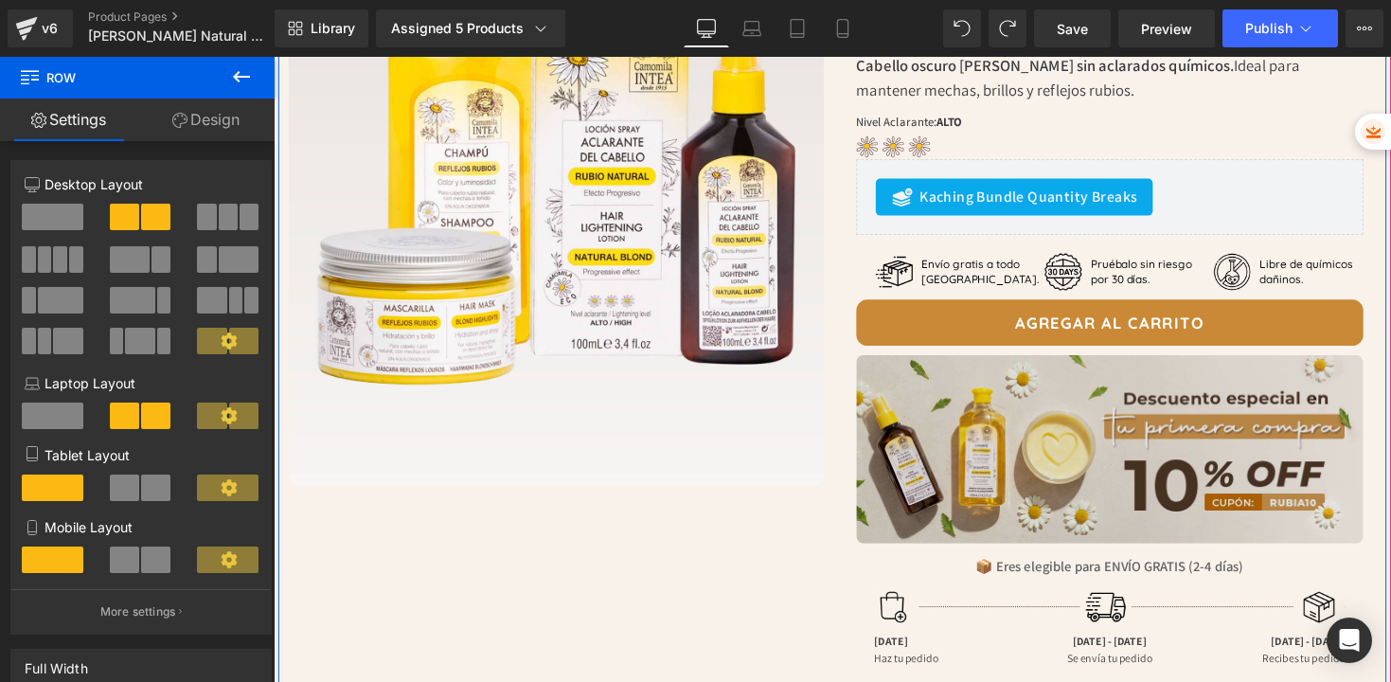
scroll to position [656, 0]
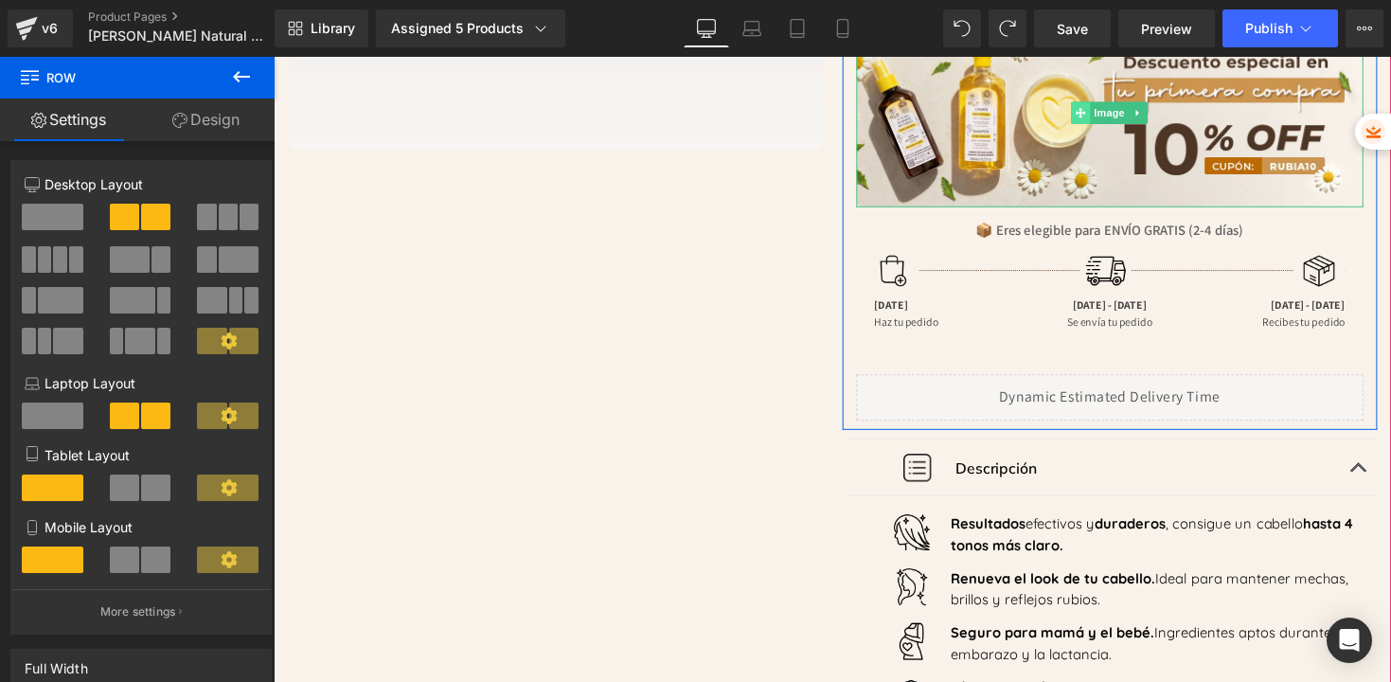
click at [1097, 118] on icon at bounding box center [1101, 114] width 10 height 11
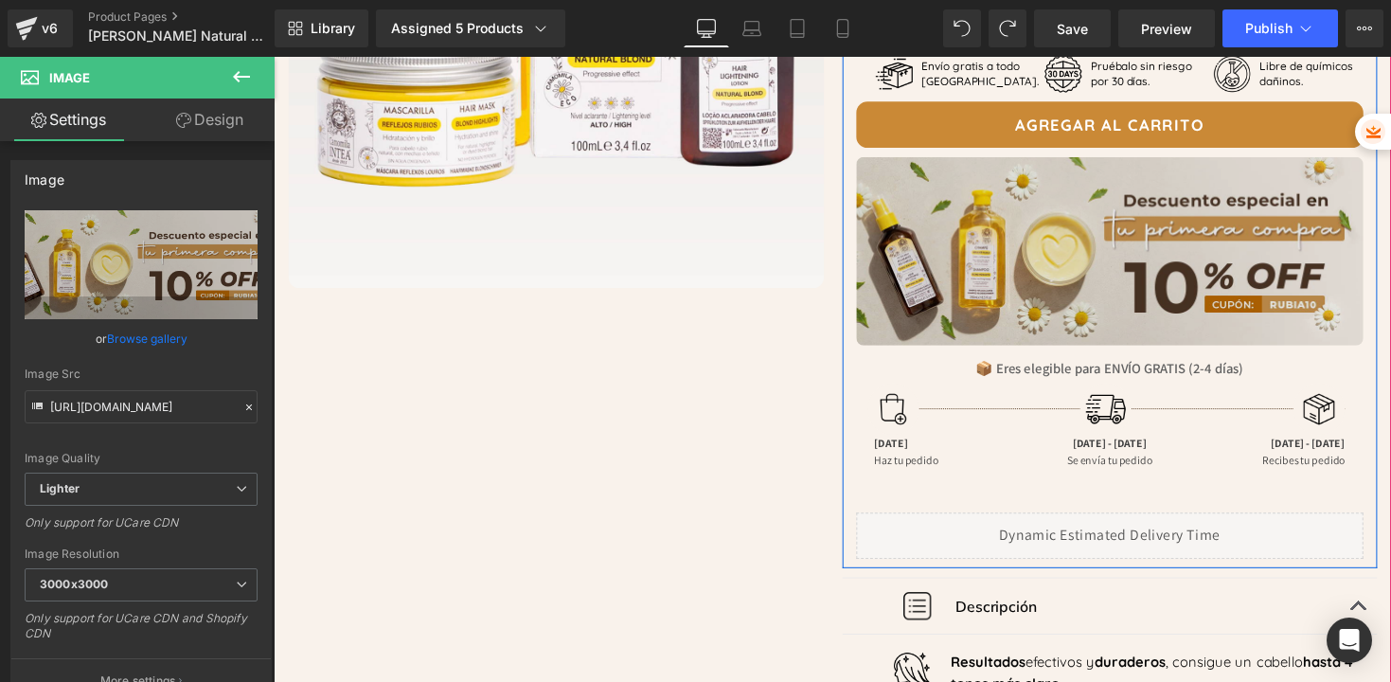
scroll to position [514, 0]
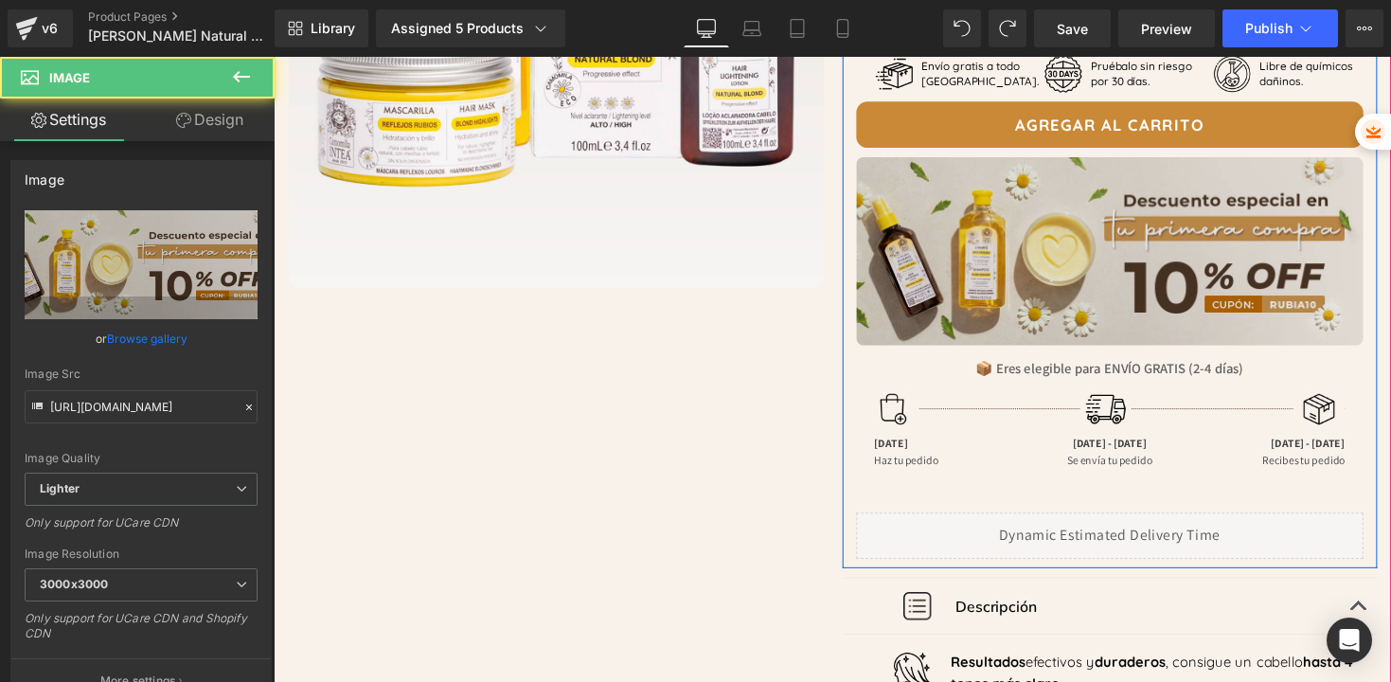
click at [1043, 235] on img at bounding box center [1131, 256] width 521 height 193
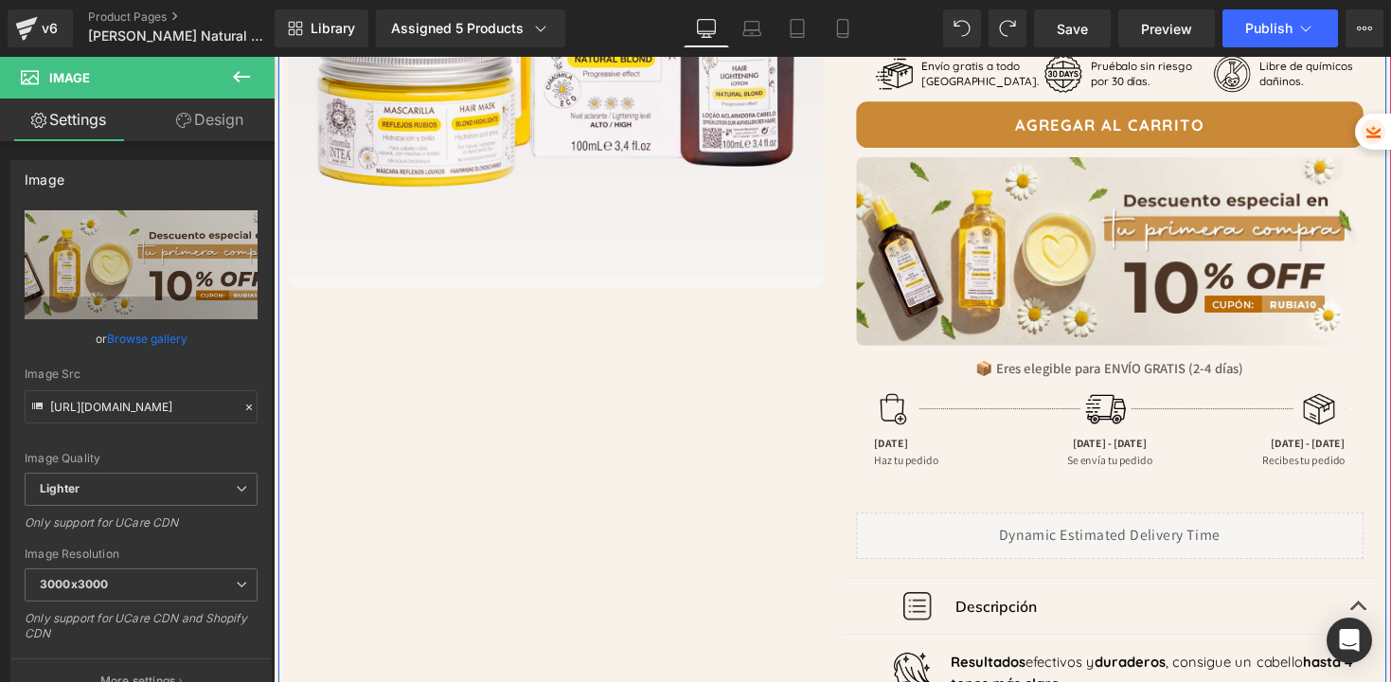
click at [772, 313] on div "Image Row Image Row Kit Aclarante [PERSON_NAME] - [PERSON_NAME] Natural Heading…" at bounding box center [846, 375] width 1137 height 1492
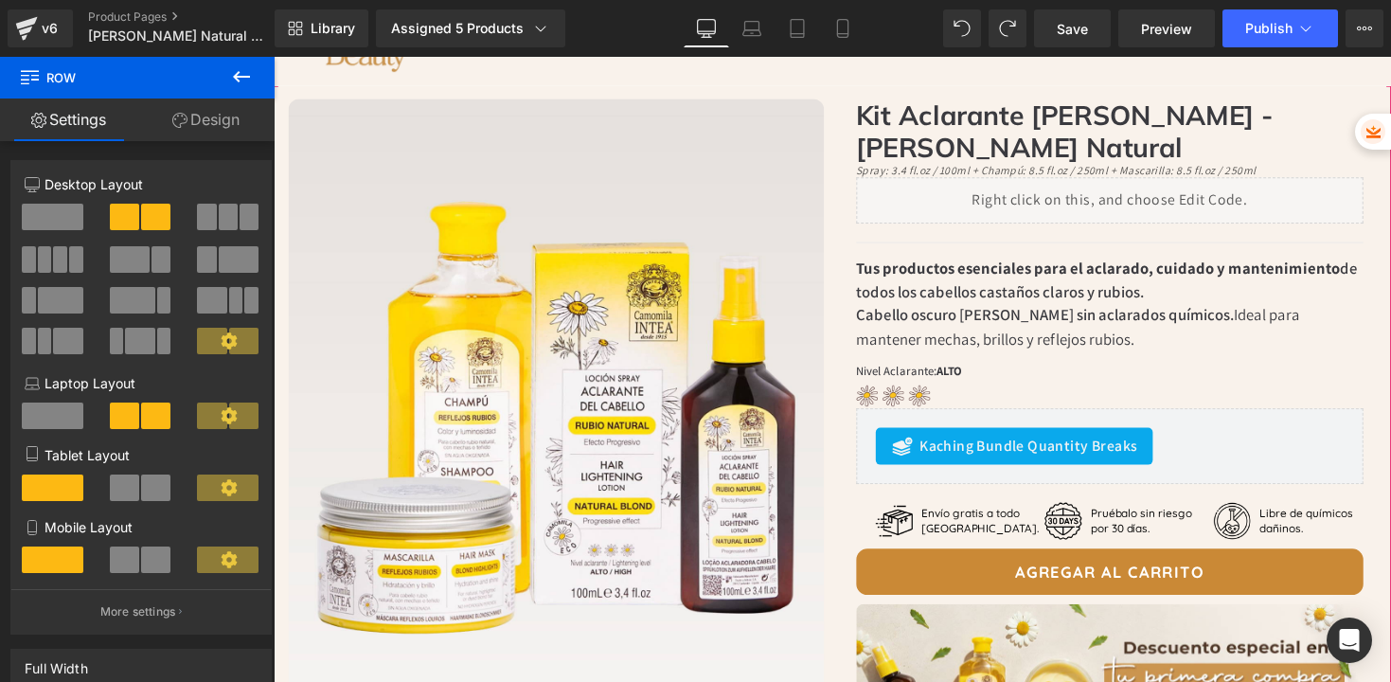
scroll to position [56, 0]
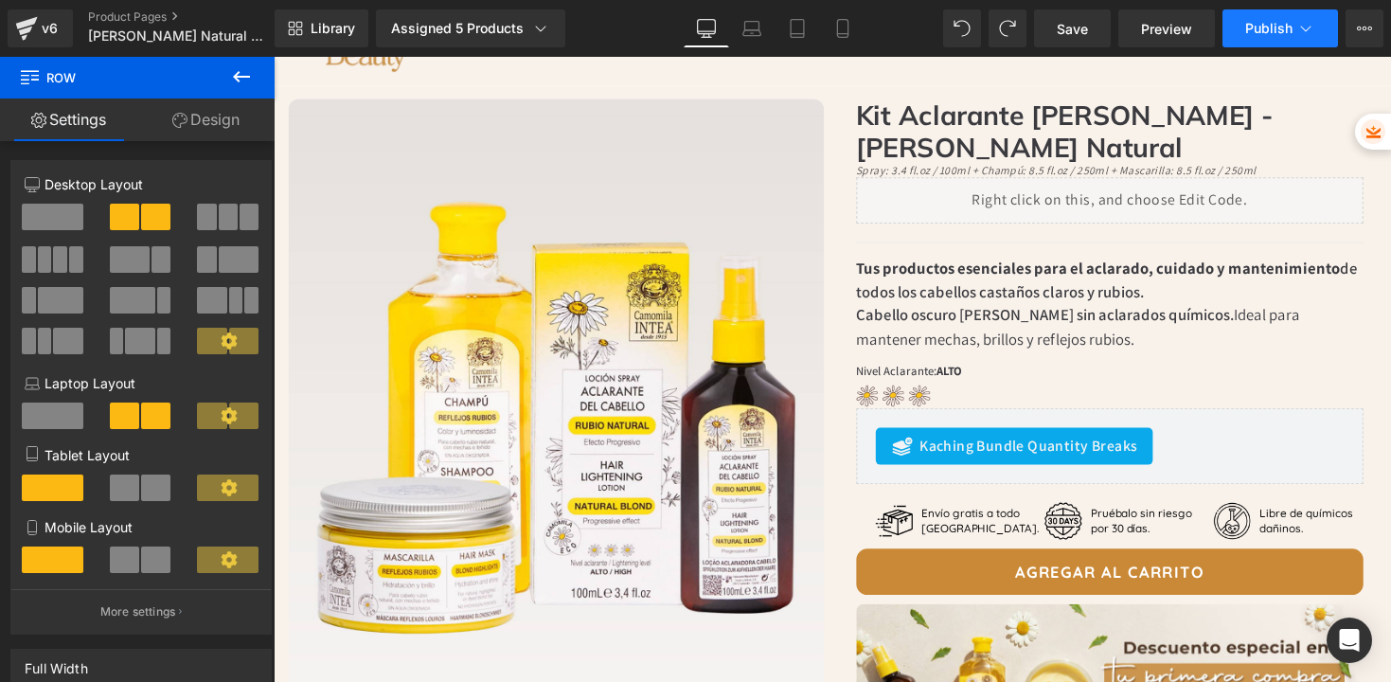
click at [1255, 44] on button "Publish" at bounding box center [1281, 28] width 116 height 38
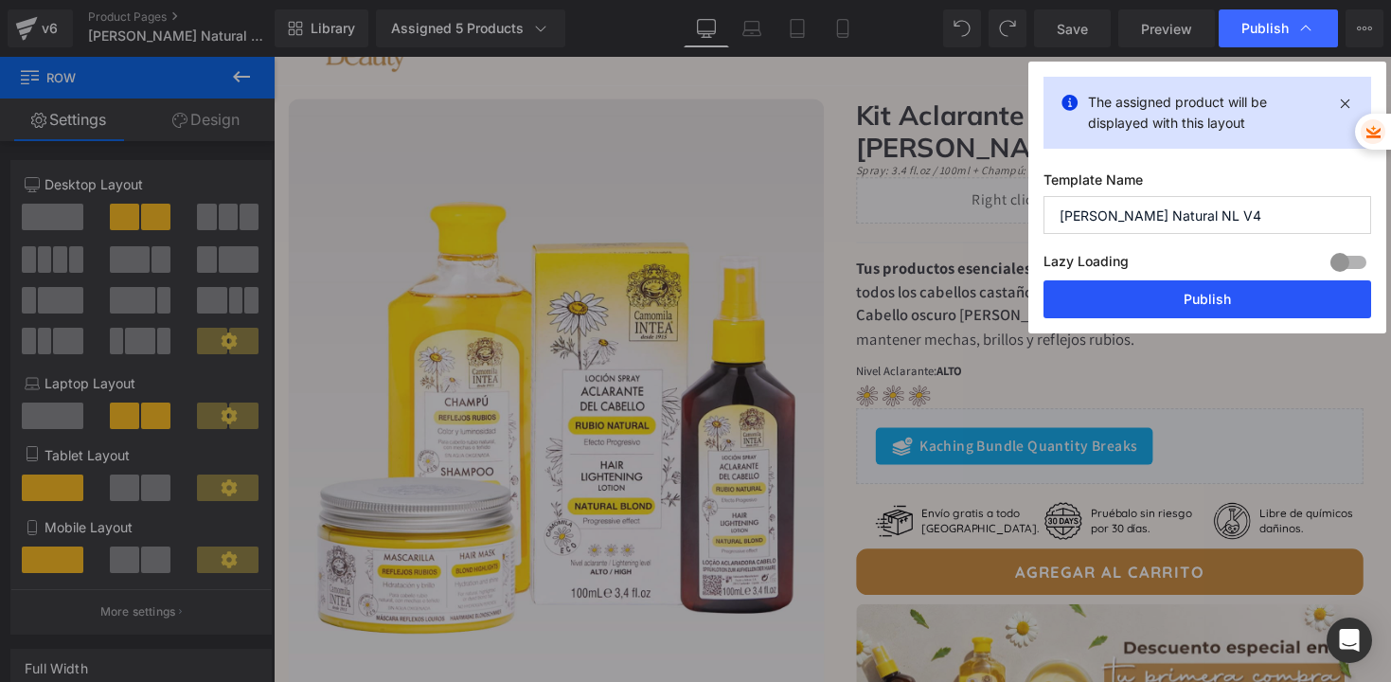
click at [1172, 296] on button "Publish" at bounding box center [1208, 299] width 328 height 38
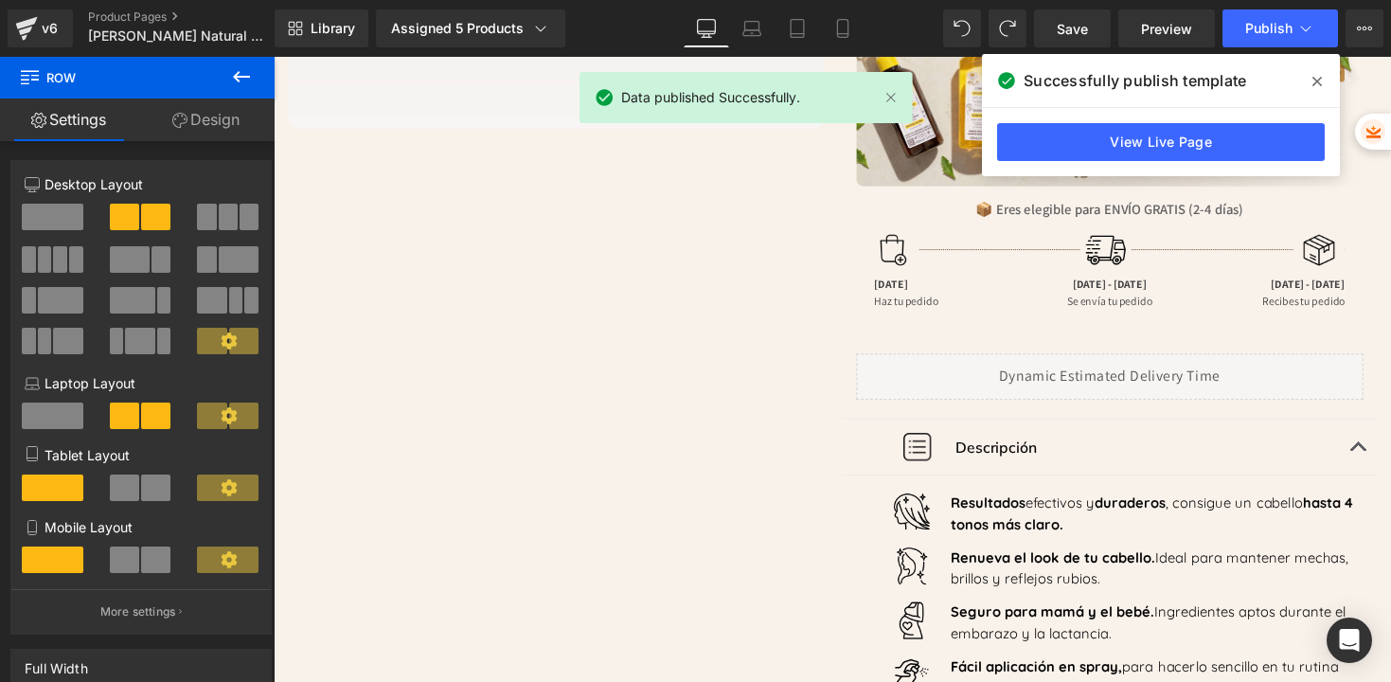
scroll to position [707, 0]
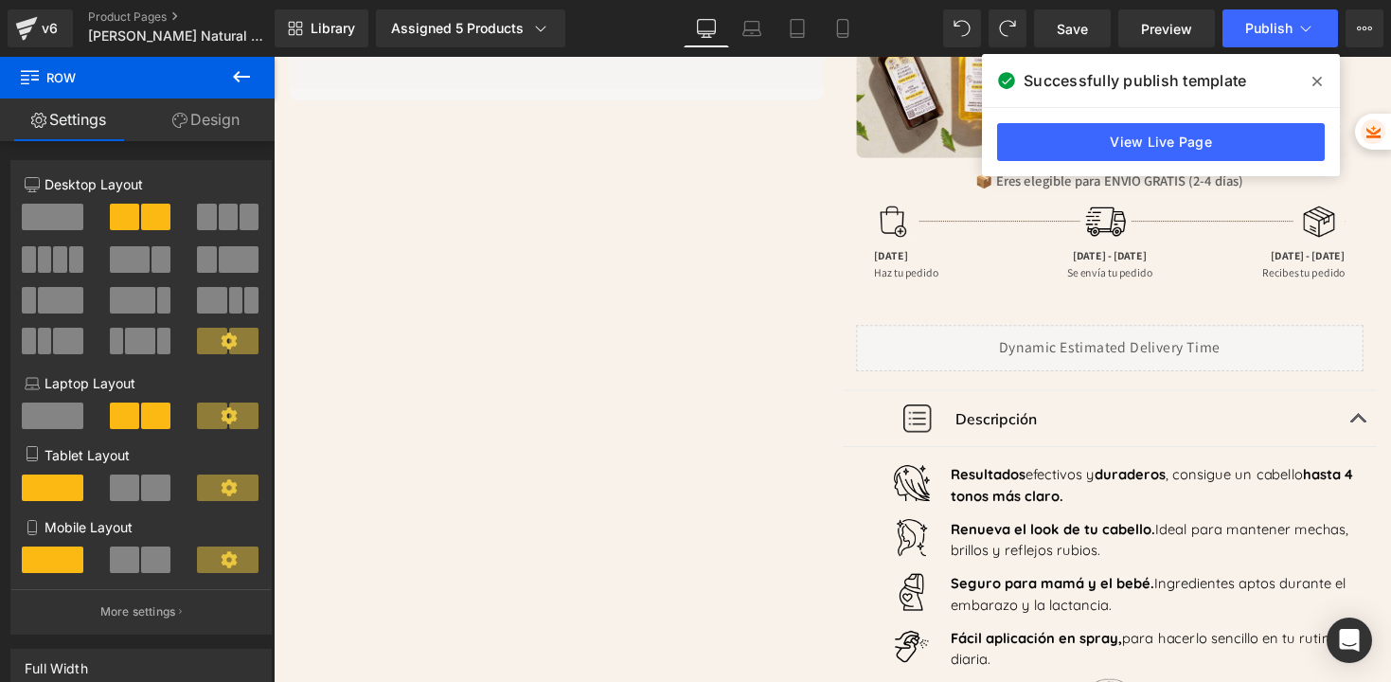
click at [1323, 83] on span at bounding box center [1317, 81] width 30 height 30
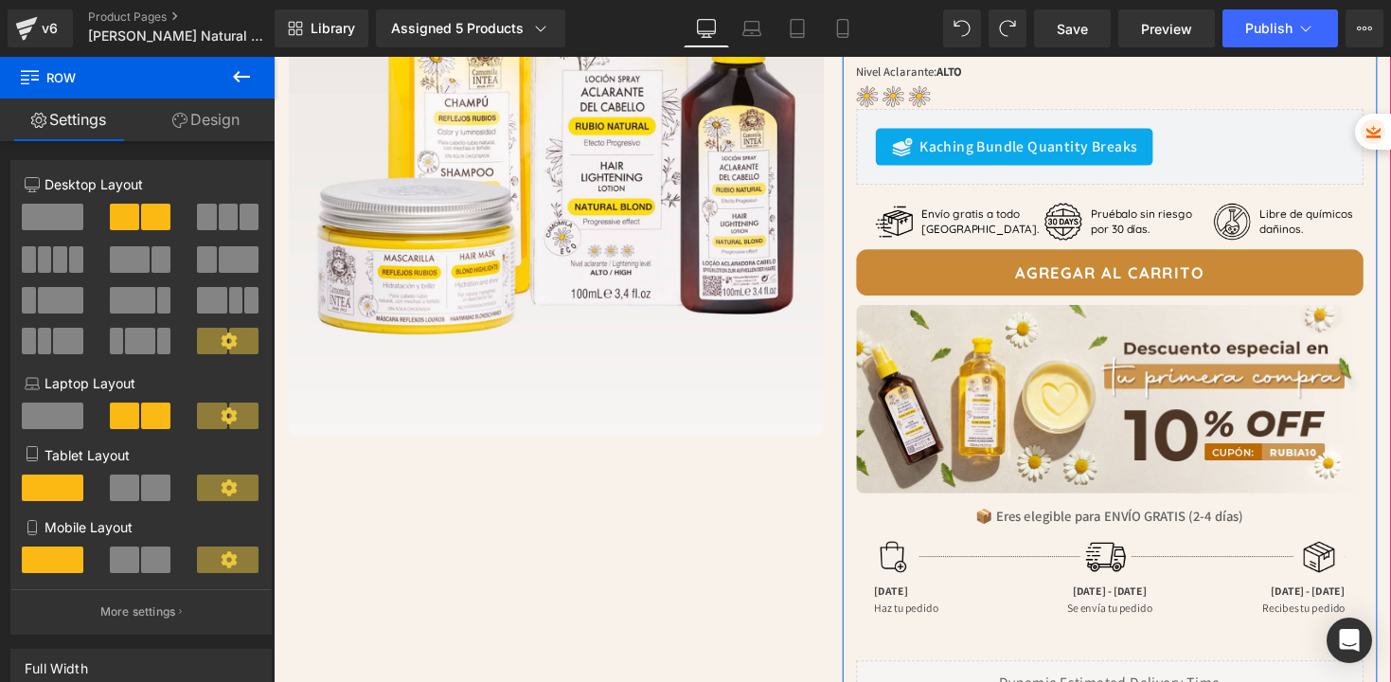
scroll to position [377, 0]
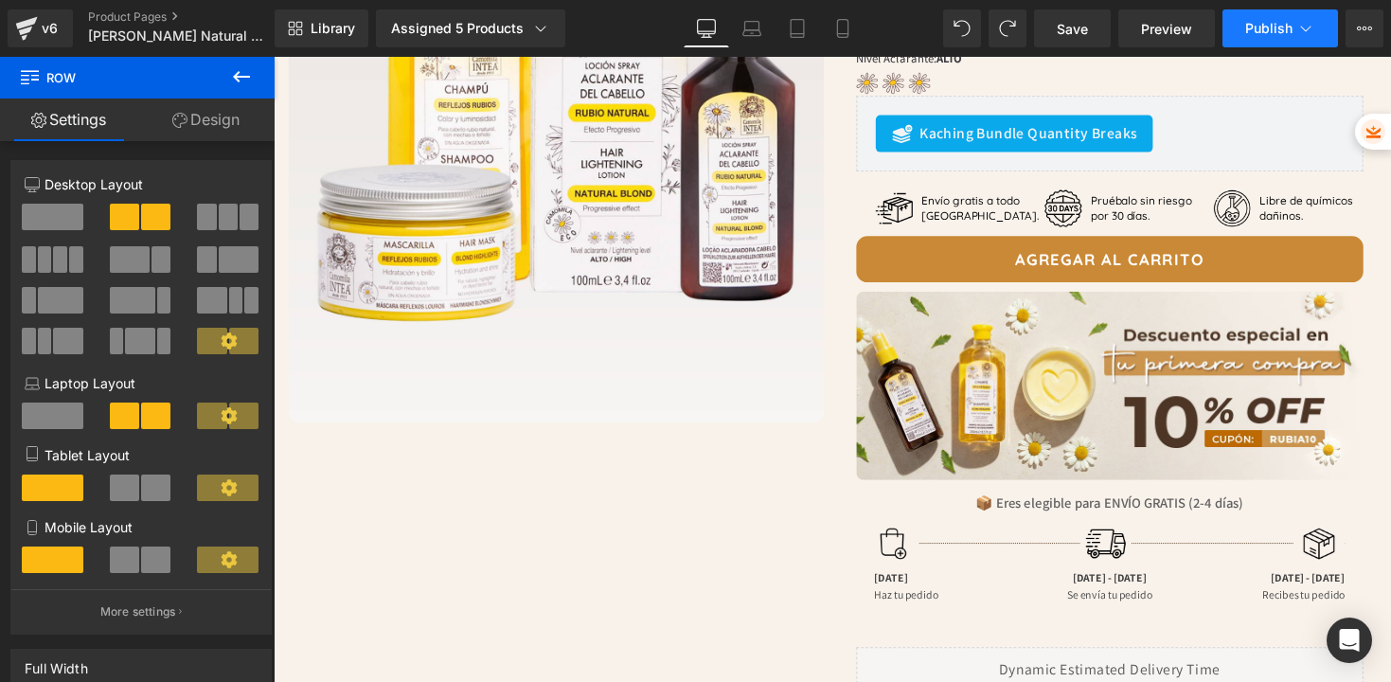
click at [1287, 29] on span "Publish" at bounding box center [1268, 28] width 47 height 15
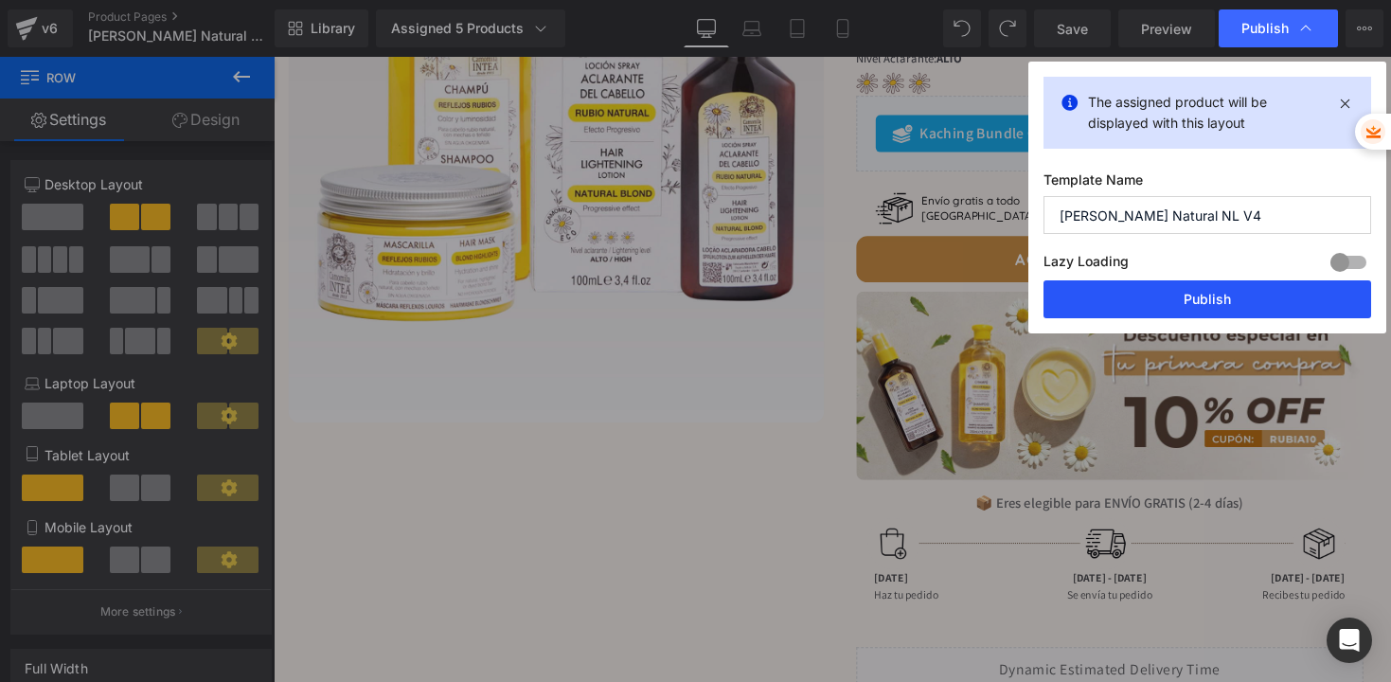
click at [1244, 297] on button "Publish" at bounding box center [1208, 299] width 328 height 38
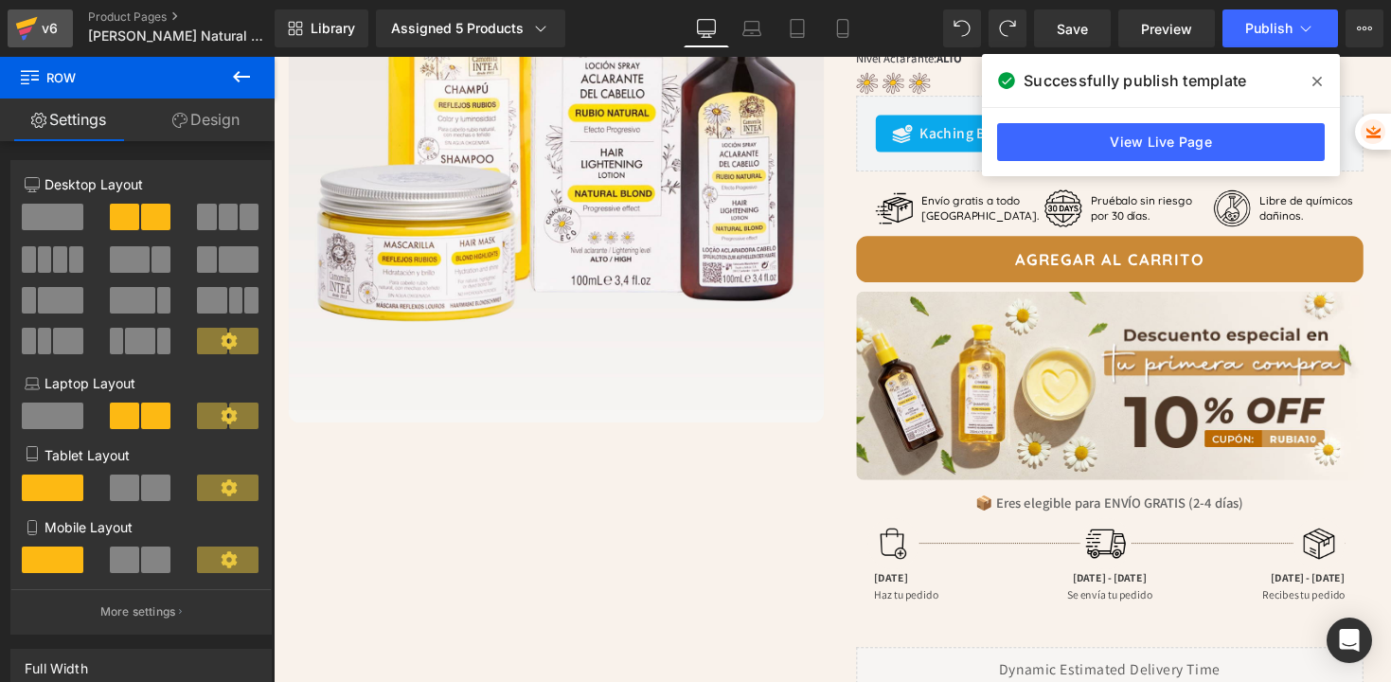
click at [58, 25] on div "v6" at bounding box center [50, 28] width 24 height 25
